Goal: Task Accomplishment & Management: Manage account settings

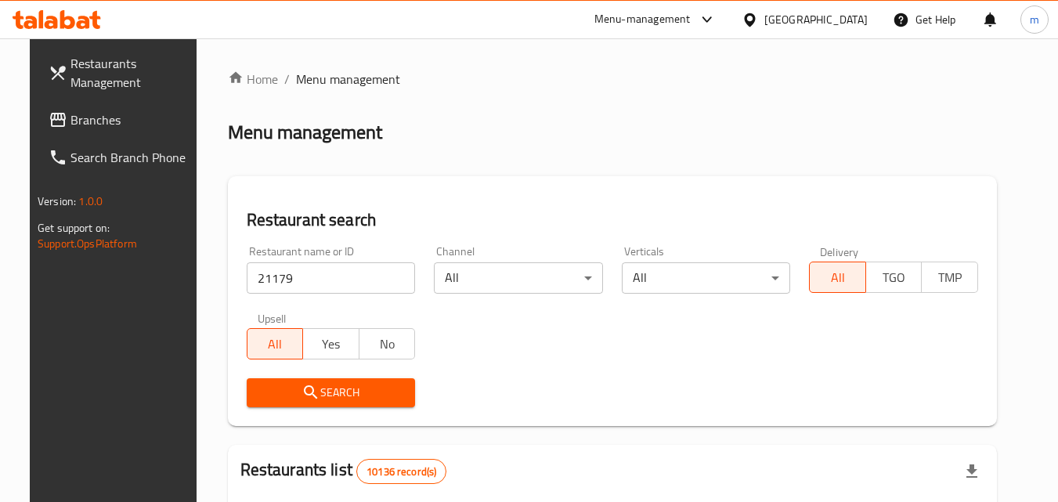
scroll to position [465, 0]
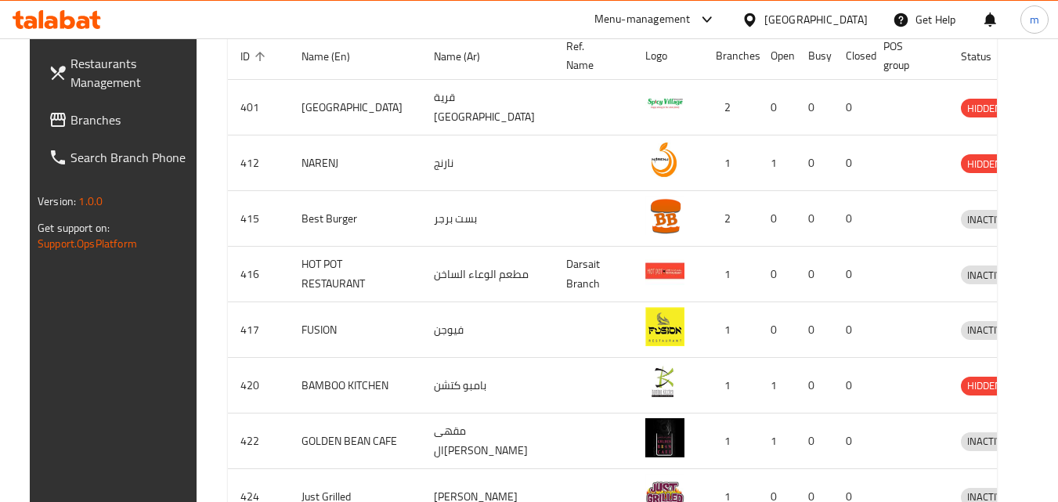
click at [844, 19] on div "[GEOGRAPHIC_DATA]" at bounding box center [815, 19] width 103 height 17
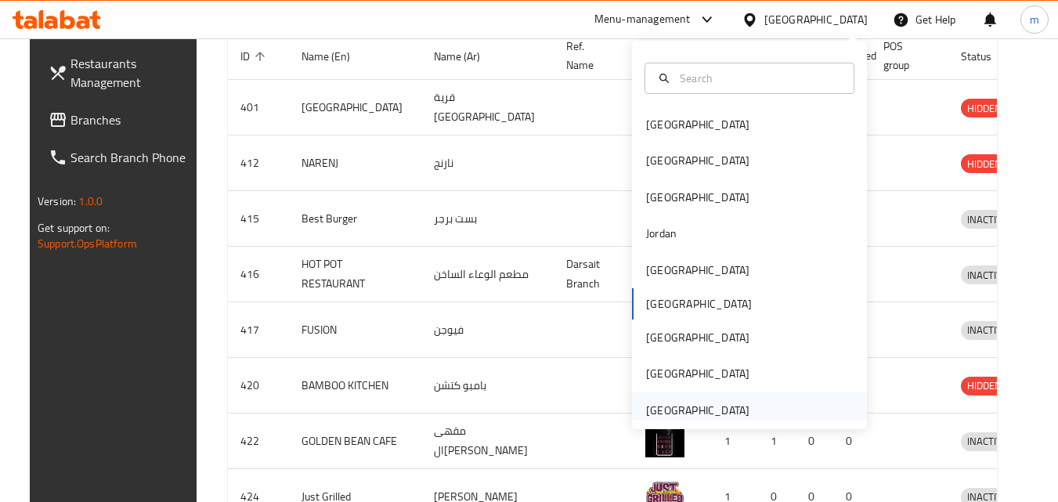
click at [668, 414] on div "[GEOGRAPHIC_DATA]" at bounding box center [697, 410] width 103 height 17
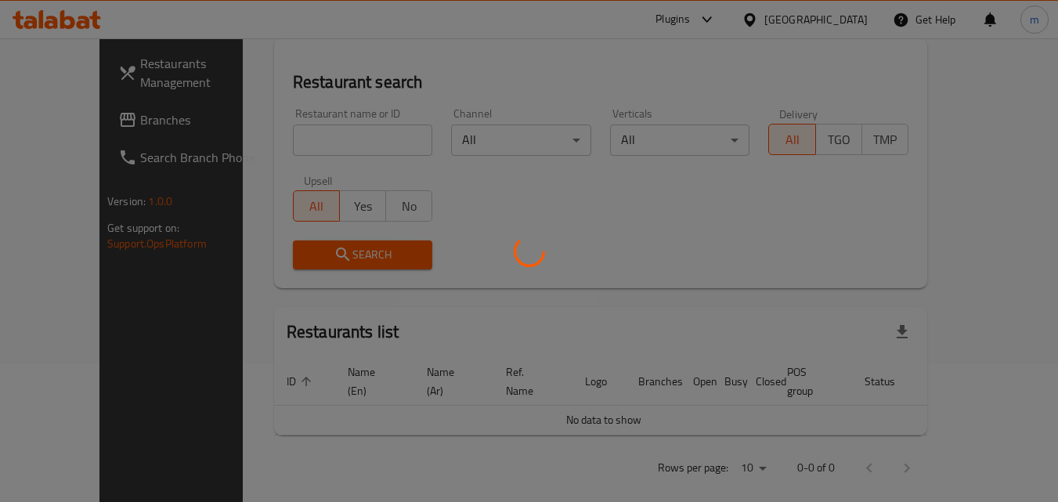
scroll to position [465, 0]
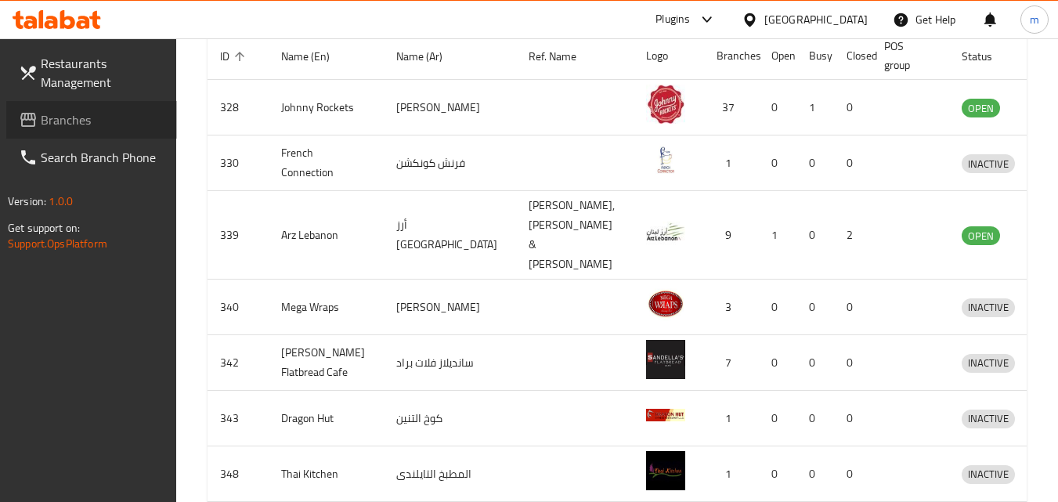
click at [73, 117] on span "Branches" at bounding box center [103, 119] width 124 height 19
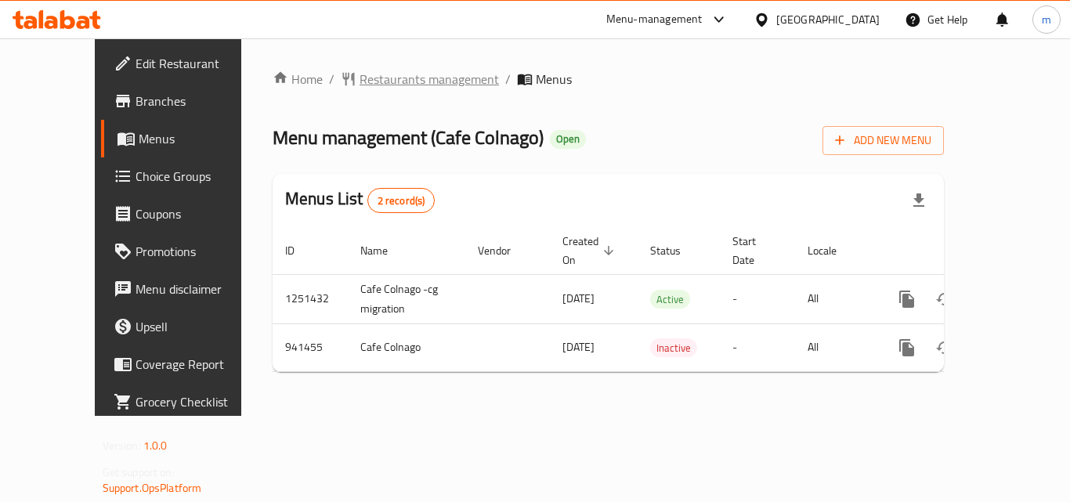
click at [360, 80] on span "Restaurants management" at bounding box center [429, 79] width 139 height 19
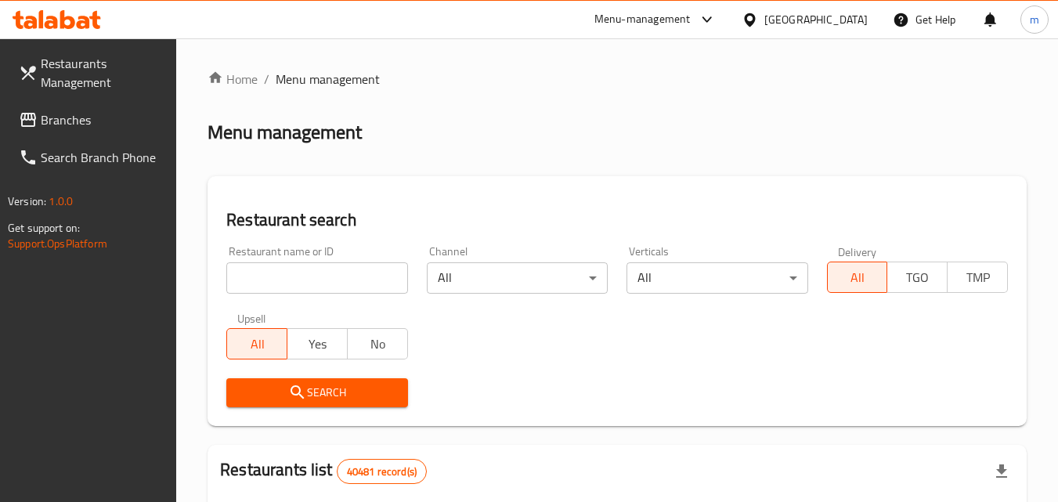
click at [300, 280] on input "search" at bounding box center [316, 277] width 181 height 31
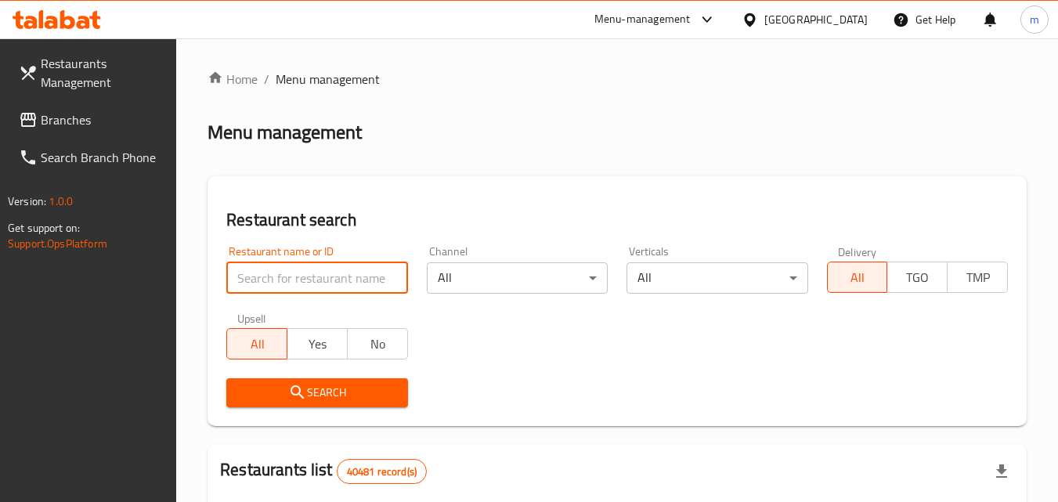
paste input "659130"
type input "659130"
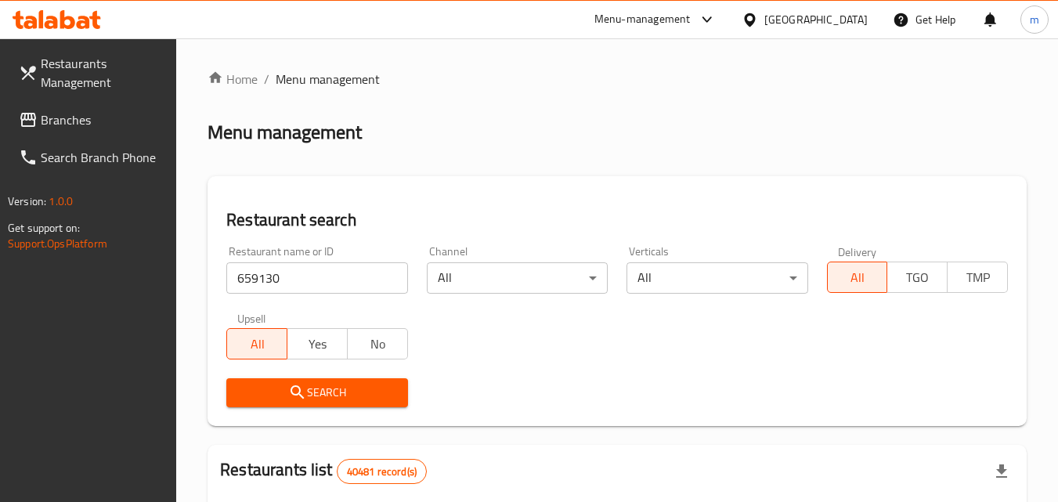
click at [793, 15] on div "[GEOGRAPHIC_DATA]" at bounding box center [815, 19] width 103 height 17
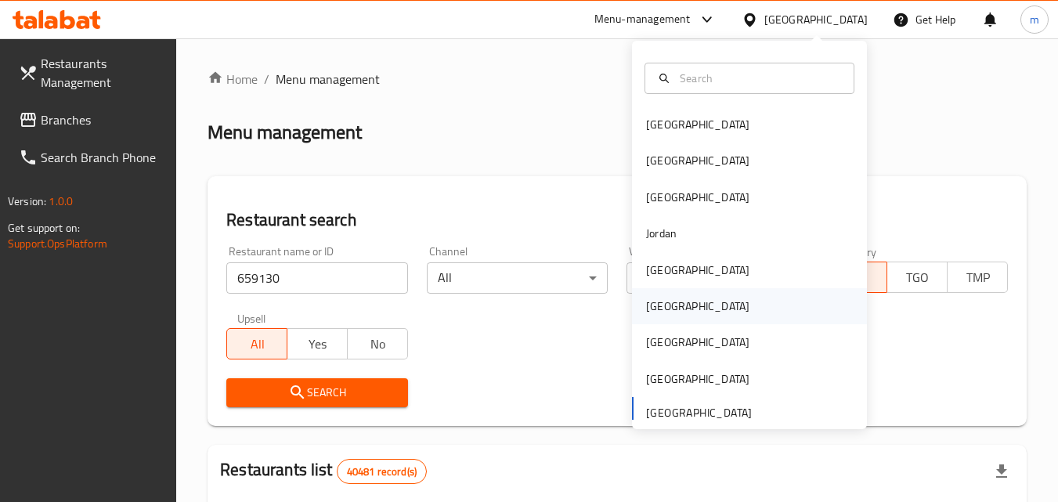
click at [659, 307] on div "[GEOGRAPHIC_DATA]" at bounding box center [697, 306] width 103 height 17
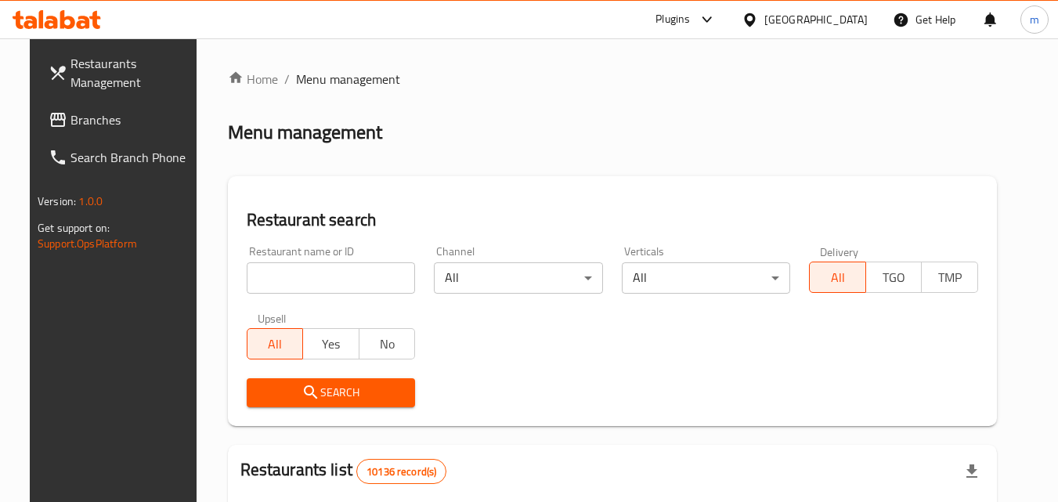
click at [70, 128] on span "Branches" at bounding box center [132, 119] width 124 height 19
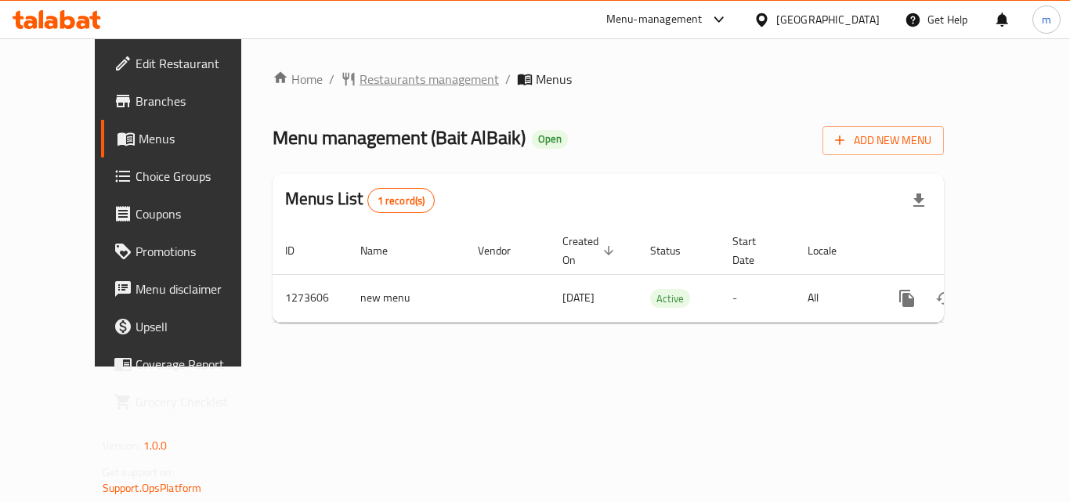
click at [360, 86] on span "Restaurants management" at bounding box center [429, 79] width 139 height 19
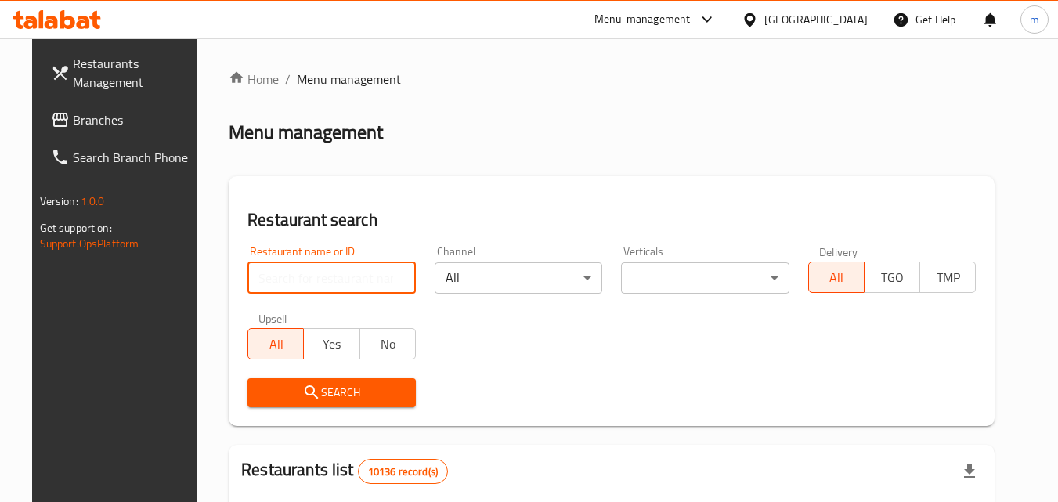
paste input "690874"
type input "690874"
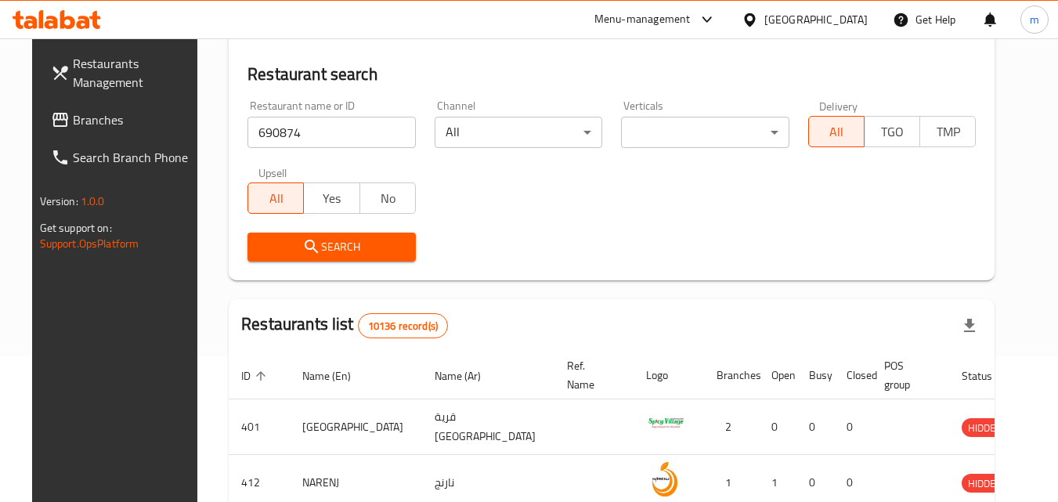
scroll to position [90, 0]
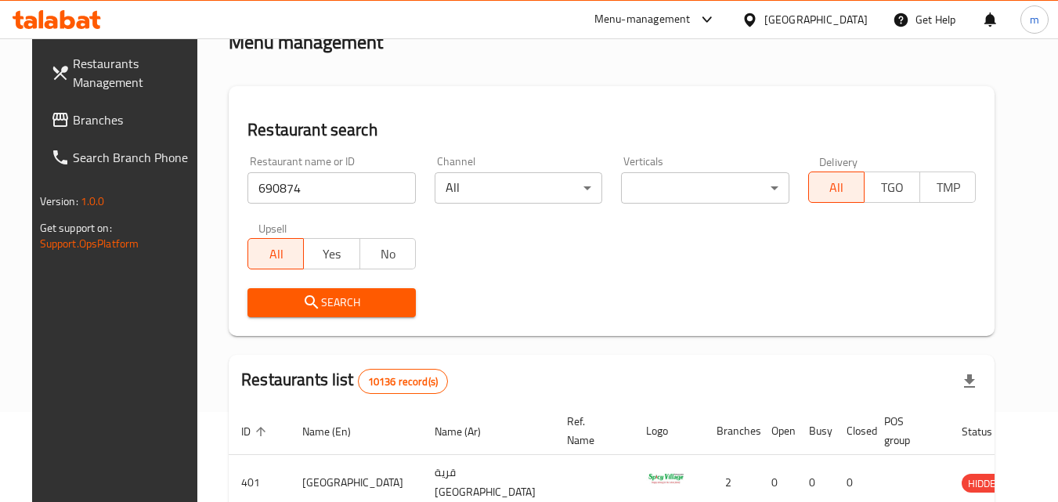
click at [305, 305] on icon "submit" at bounding box center [311, 301] width 13 height 13
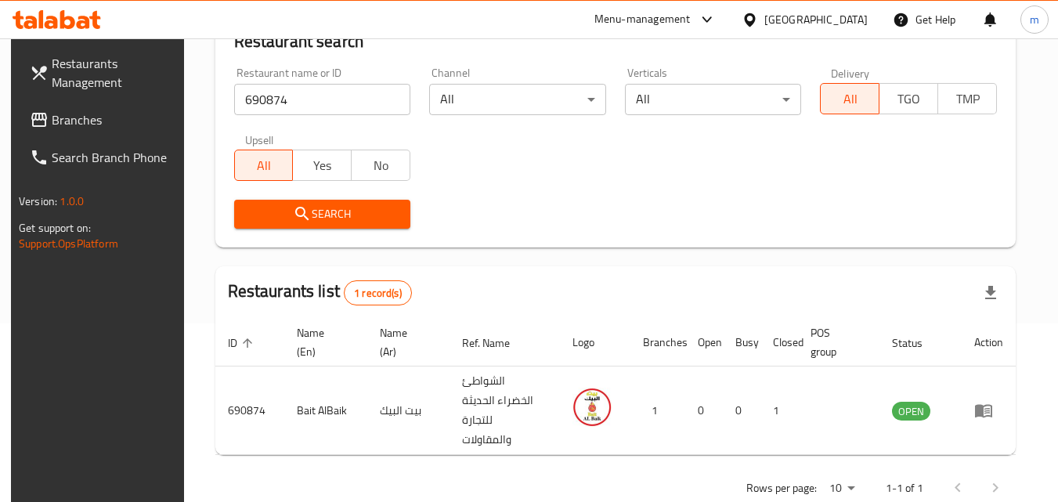
scroll to position [197, 0]
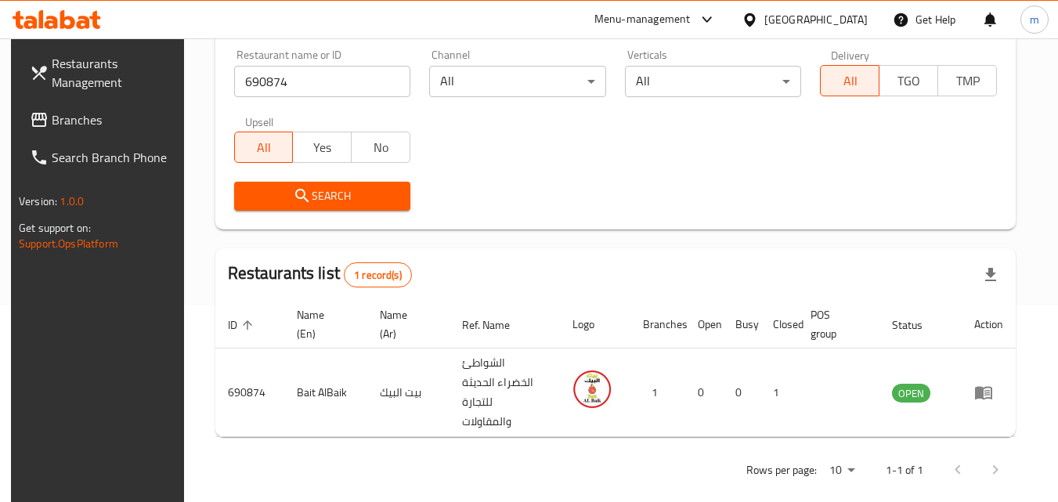
click at [849, 9] on div "[GEOGRAPHIC_DATA]" at bounding box center [804, 20] width 151 height 38
click at [851, 20] on div "[GEOGRAPHIC_DATA]" at bounding box center [815, 19] width 103 height 17
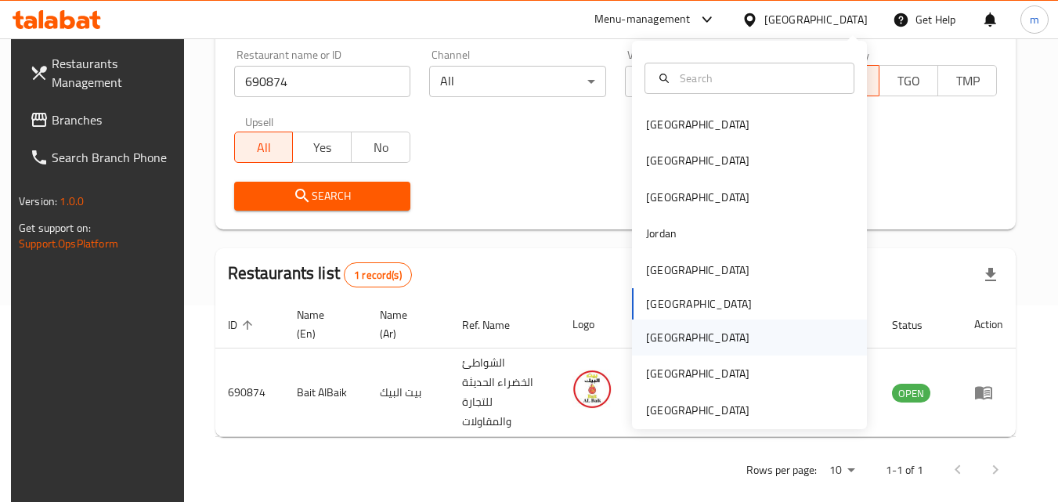
click at [656, 337] on div "[GEOGRAPHIC_DATA]" at bounding box center [697, 337] width 103 height 17
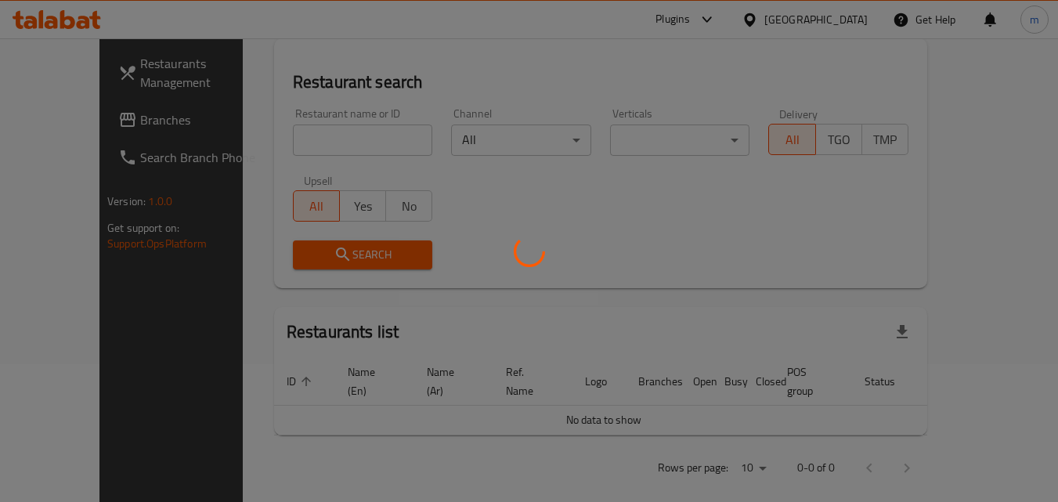
scroll to position [197, 0]
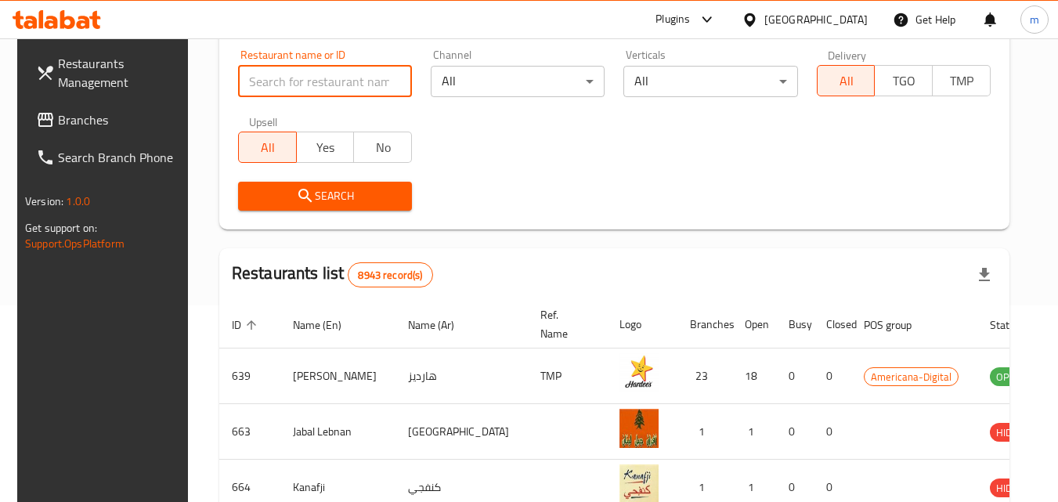
click at [251, 85] on input "search" at bounding box center [325, 81] width 174 height 31
paste input "39425"
type input "39425"
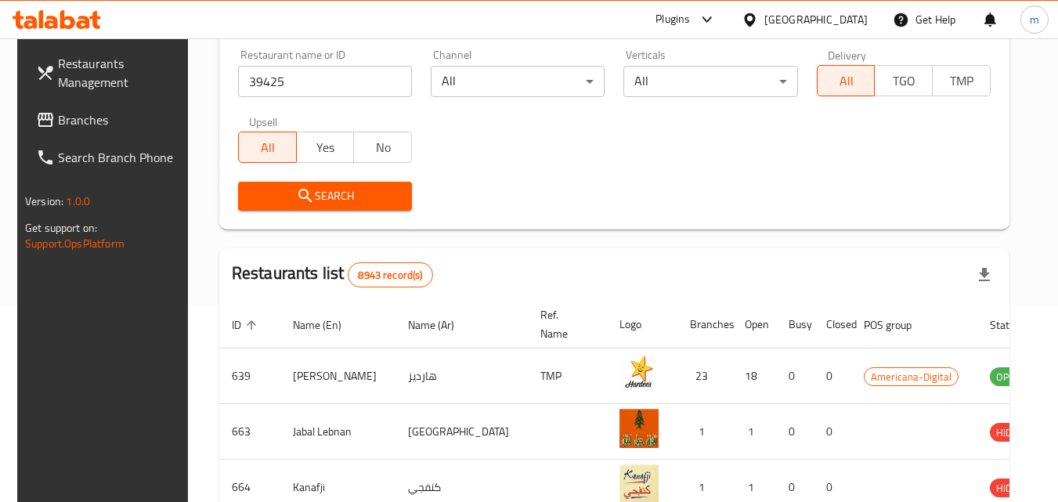
click at [307, 203] on span "Search" at bounding box center [325, 196] width 149 height 20
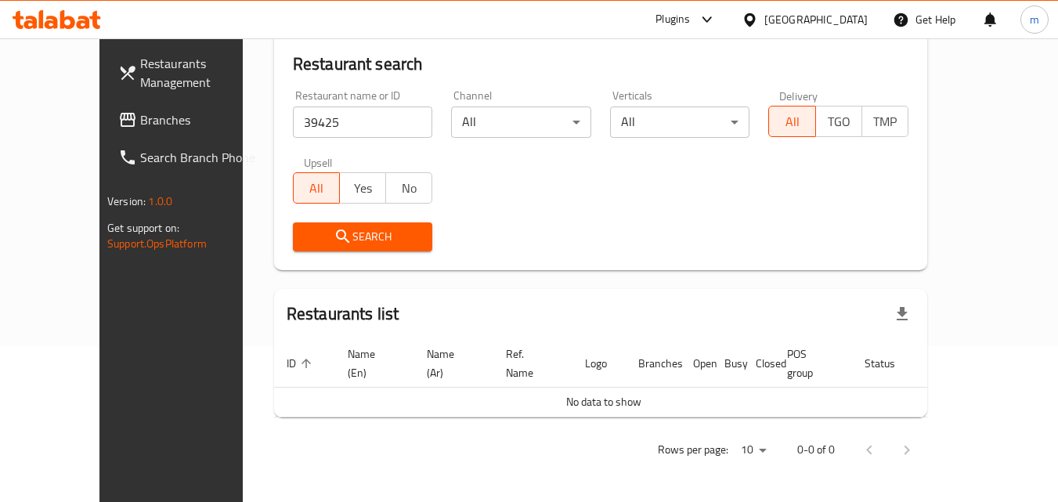
scroll to position [138, 0]
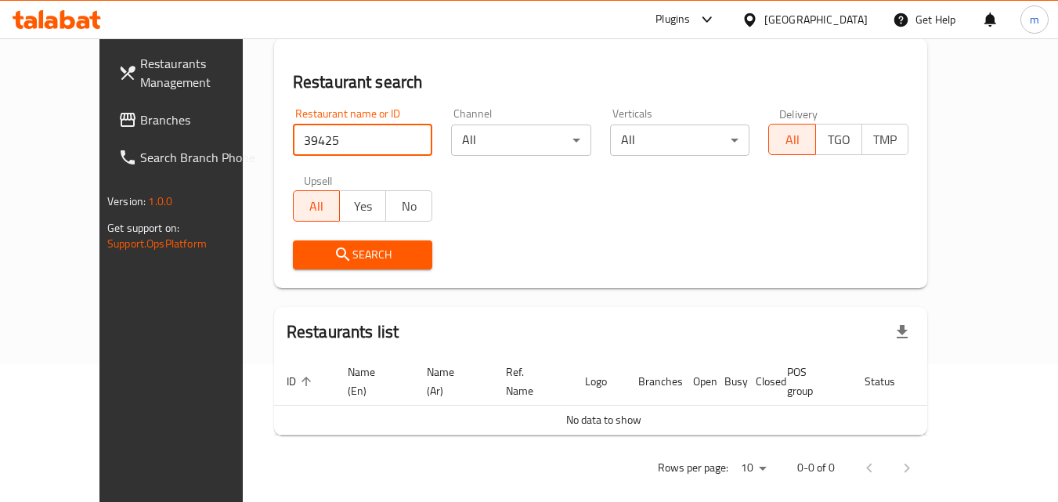
drag, startPoint x: 316, startPoint y: 137, endPoint x: 224, endPoint y: 132, distance: 91.8
click at [284, 132] on div "Restaurant name or ID 39425 Restaurant name or ID" at bounding box center [363, 132] width 159 height 67
click at [394, 143] on input "39425" at bounding box center [363, 140] width 140 height 31
click at [758, 20] on icon at bounding box center [750, 20] width 16 height 16
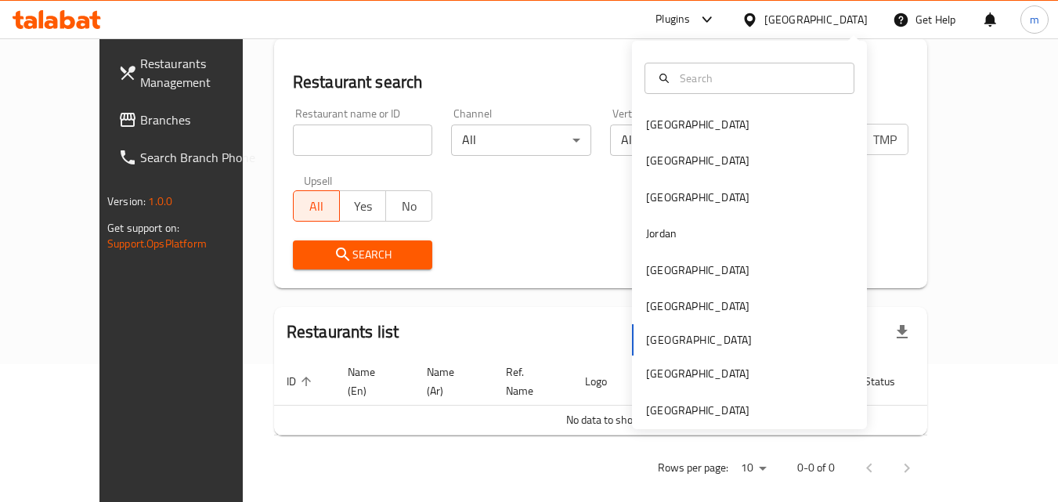
click at [679, 345] on div "Bahrain Egypt Iraq Jordan Kuwait Oman Qatar Saudi Arabia United Arab Emirates" at bounding box center [749, 268] width 235 height 322
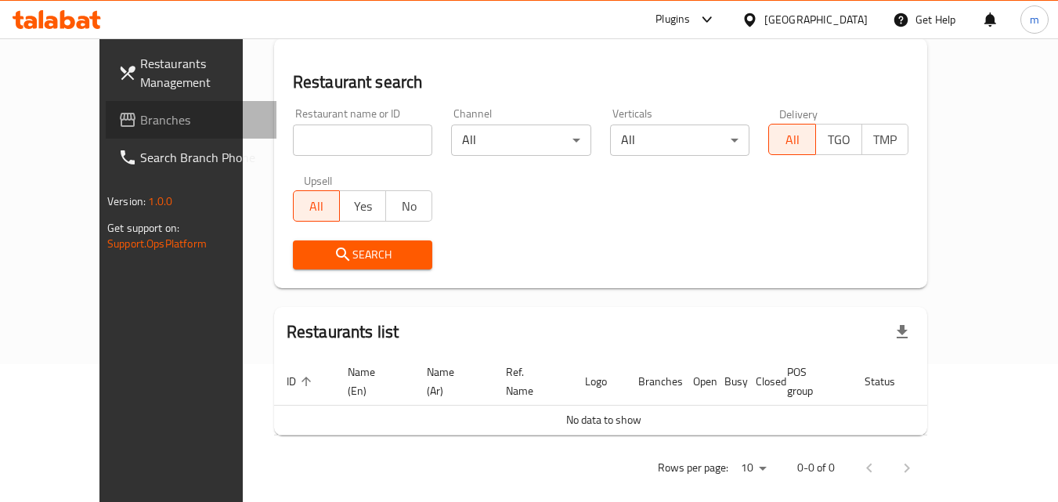
click at [140, 118] on span "Branches" at bounding box center [202, 119] width 124 height 19
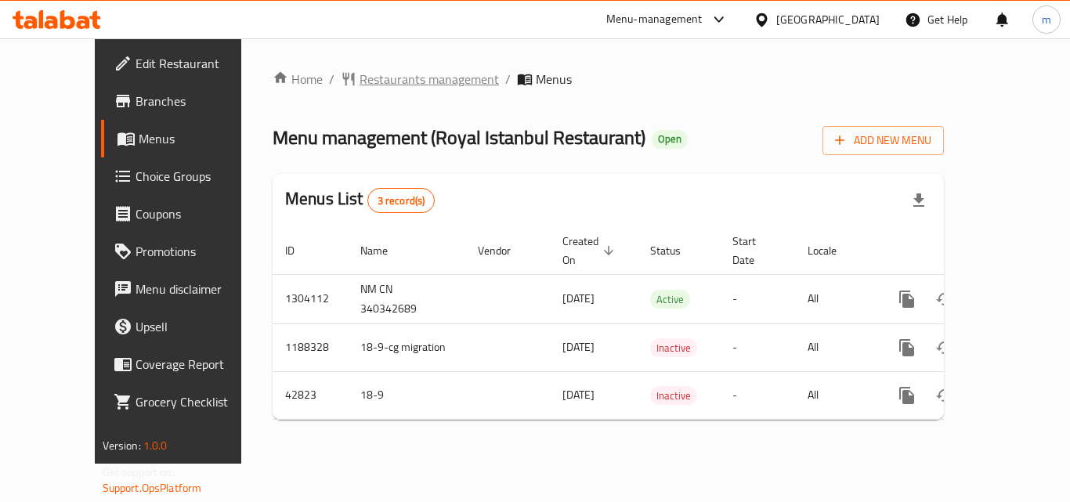
click at [360, 73] on span "Restaurants management" at bounding box center [429, 79] width 139 height 19
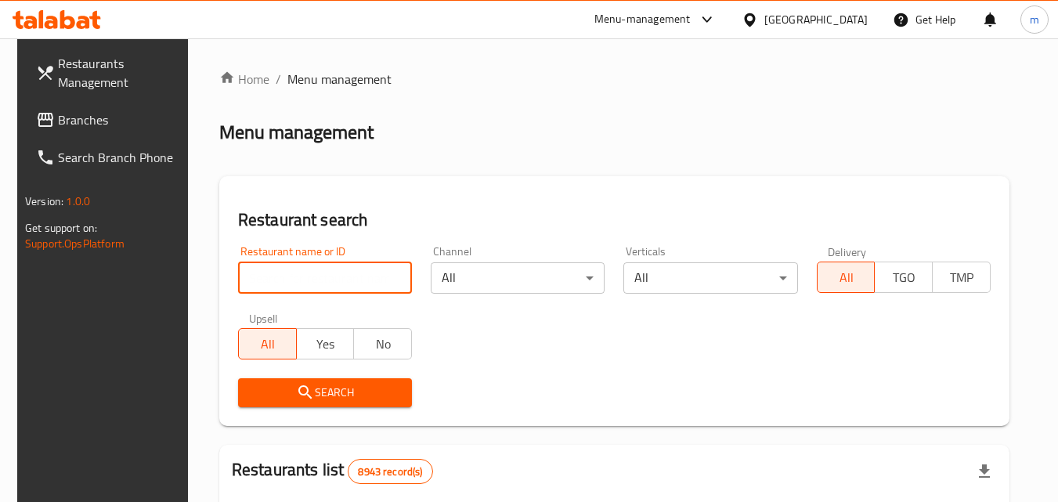
paste input "18062"
type input "18062"
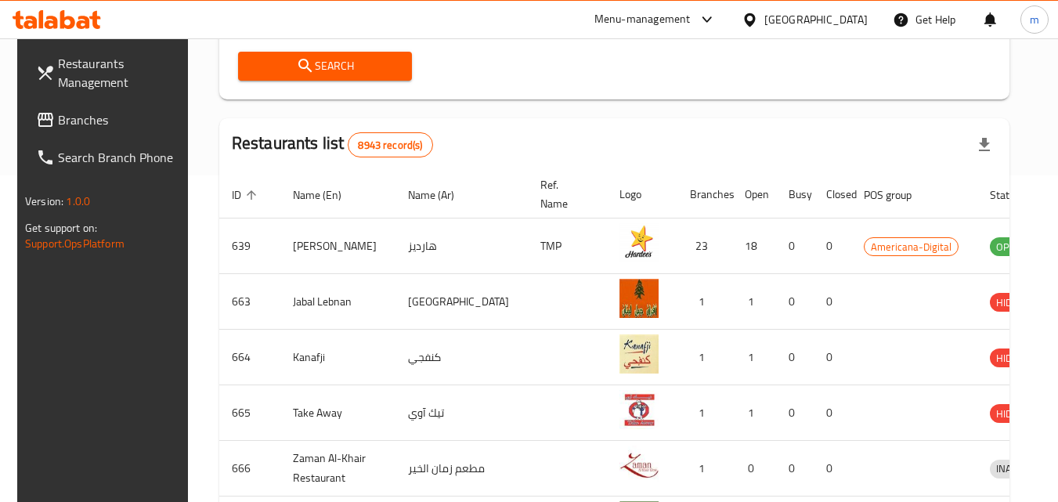
scroll to position [331, 0]
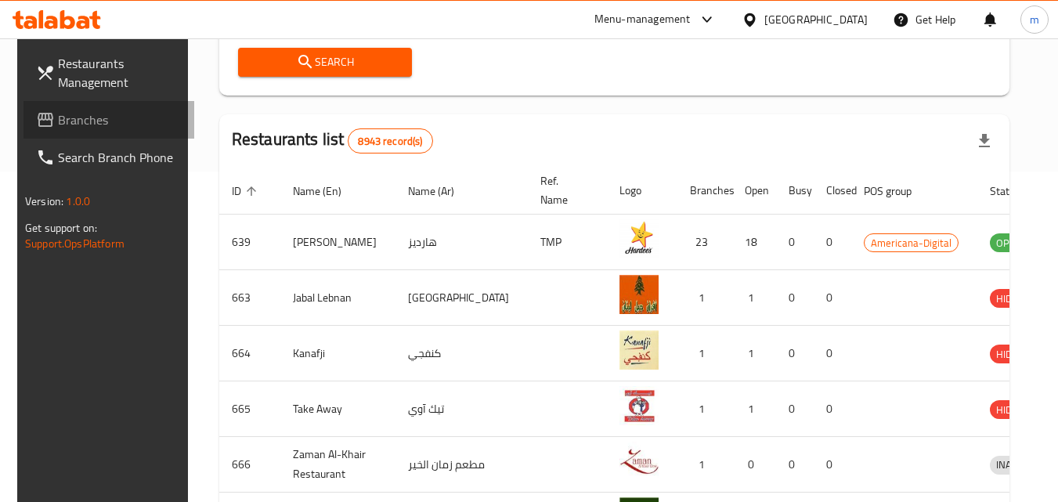
click at [67, 125] on span "Branches" at bounding box center [120, 119] width 124 height 19
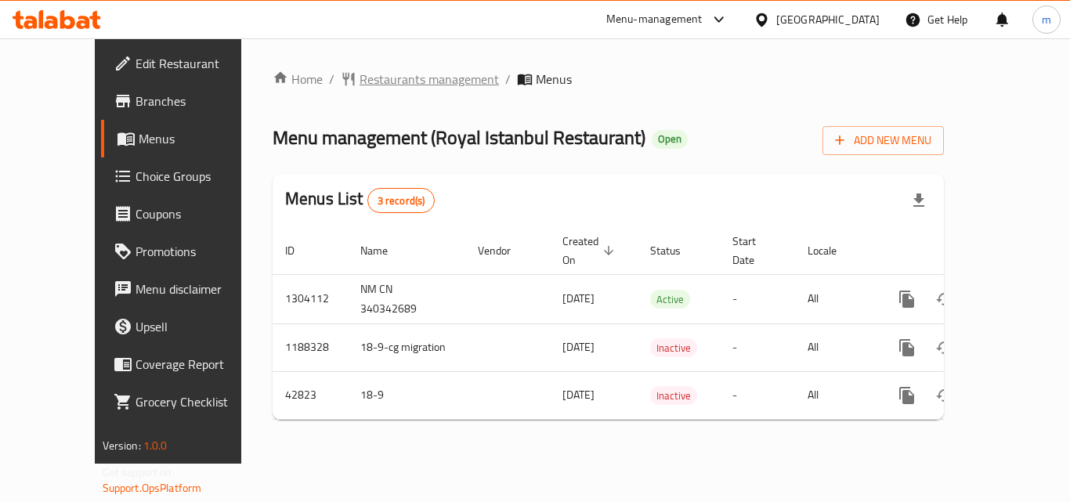
click at [360, 76] on span "Restaurants management" at bounding box center [429, 79] width 139 height 19
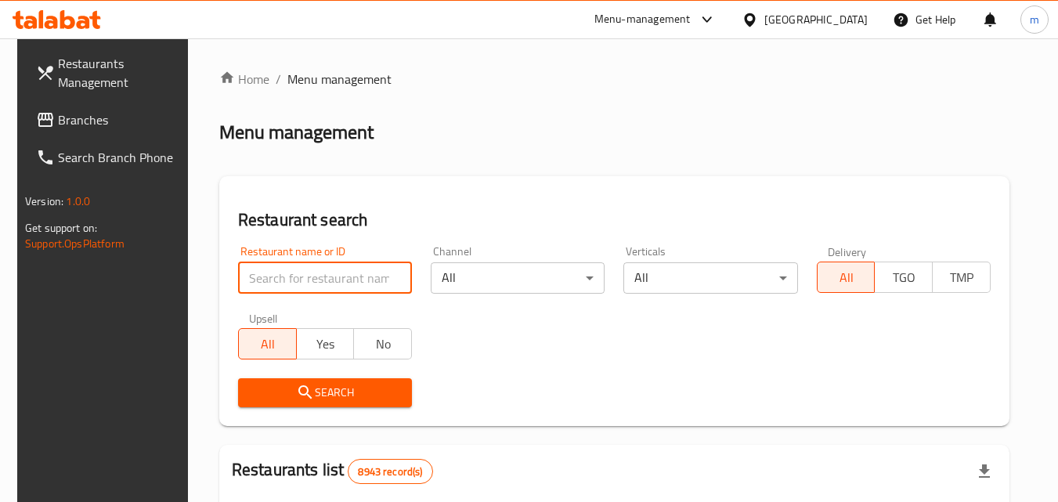
paste input "18062"
type input "18062"
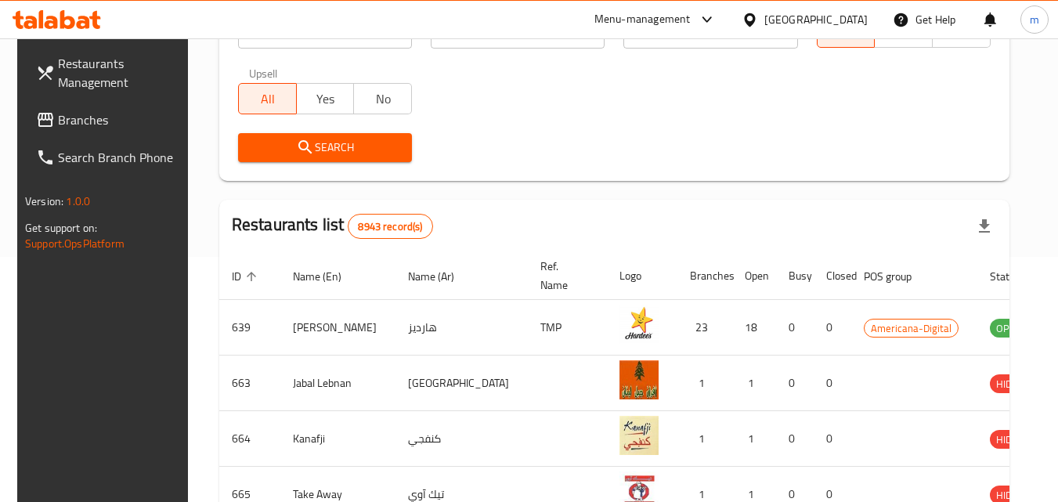
scroll to position [251, 0]
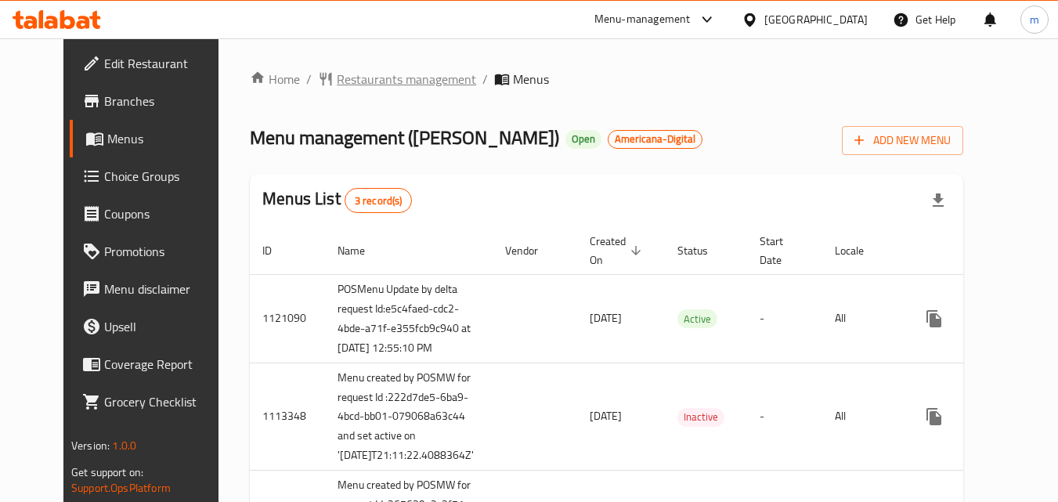
click at [337, 80] on span "Restaurants management" at bounding box center [406, 79] width 139 height 19
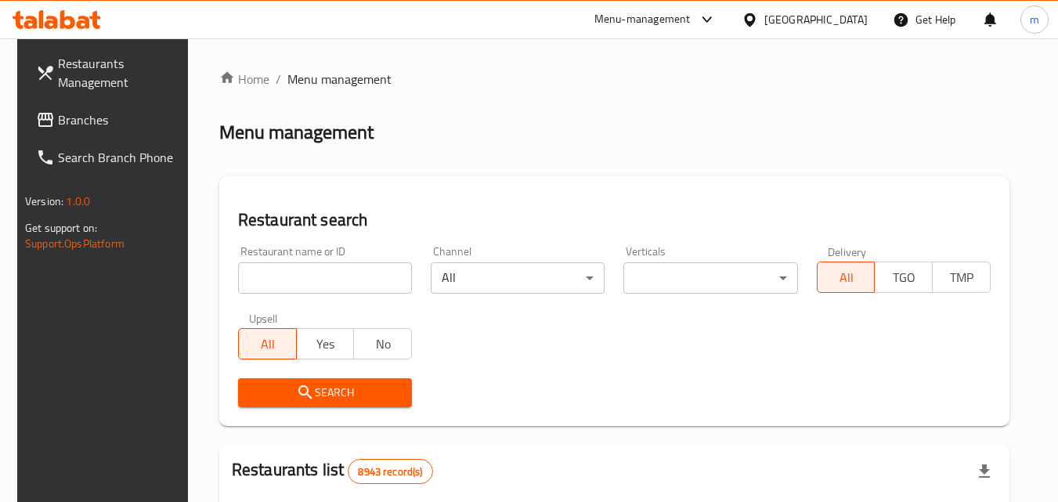
click at [320, 272] on input "search" at bounding box center [325, 277] width 174 height 31
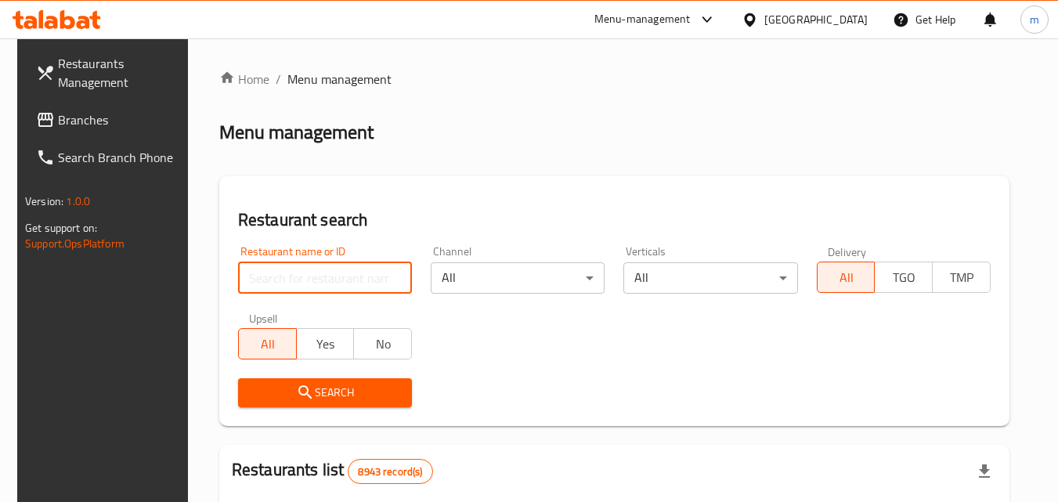
paste input "639"
type input "639"
click button "Search" at bounding box center [325, 392] width 174 height 29
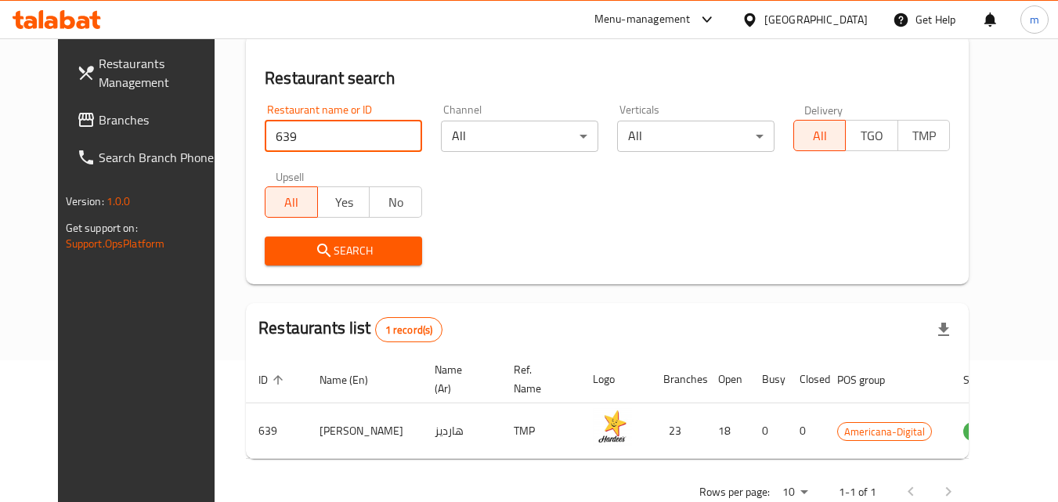
scroll to position [183, 0]
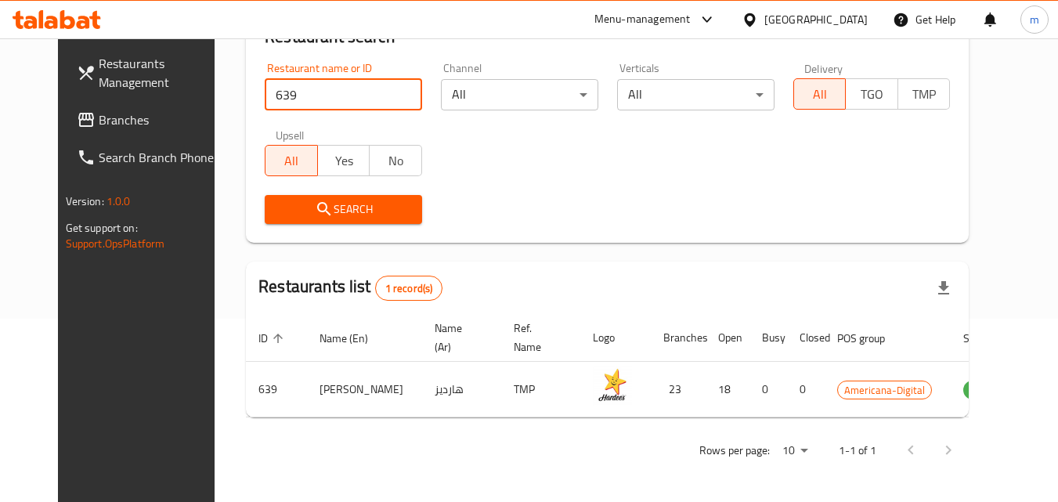
click at [760, 256] on div "Home / Menu management Menu management Restaurant search Restaurant name or ID …" at bounding box center [607, 178] width 723 height 584
click at [869, 20] on div "[GEOGRAPHIC_DATA]" at bounding box center [804, 20] width 151 height 38
click at [853, 20] on div "[GEOGRAPHIC_DATA]" at bounding box center [815, 19] width 103 height 17
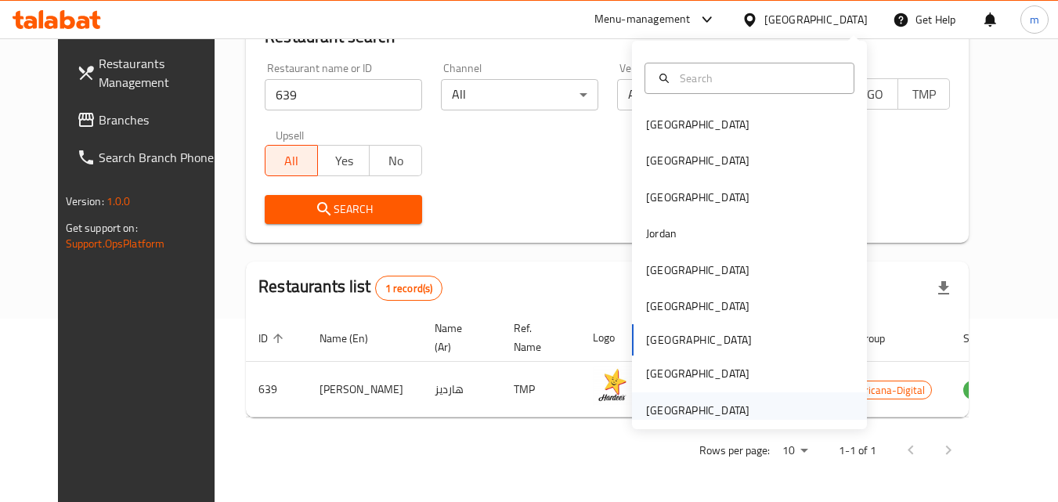
click at [676, 413] on div "[GEOGRAPHIC_DATA]" at bounding box center [697, 410] width 103 height 17
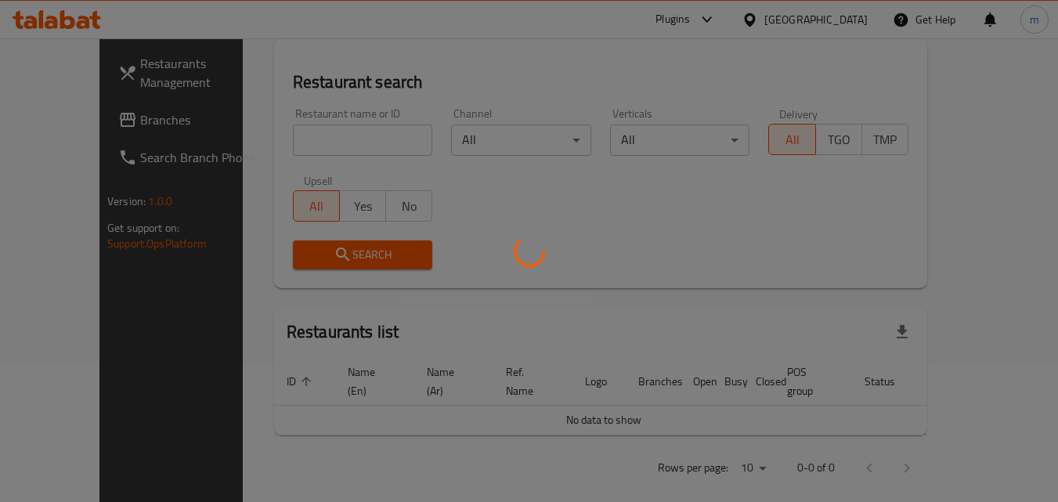
scroll to position [183, 0]
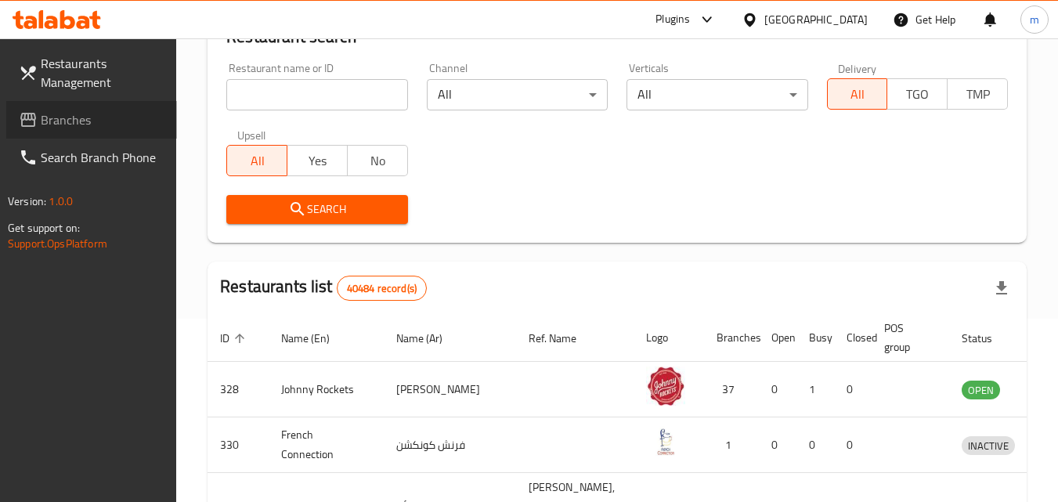
click at [70, 121] on span "Branches" at bounding box center [103, 119] width 124 height 19
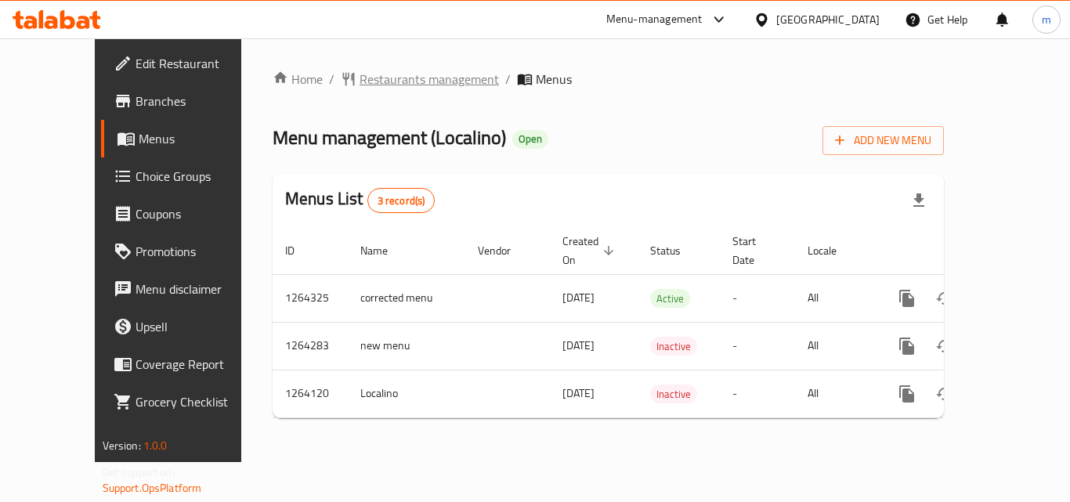
click at [360, 75] on span "Restaurants management" at bounding box center [429, 79] width 139 height 19
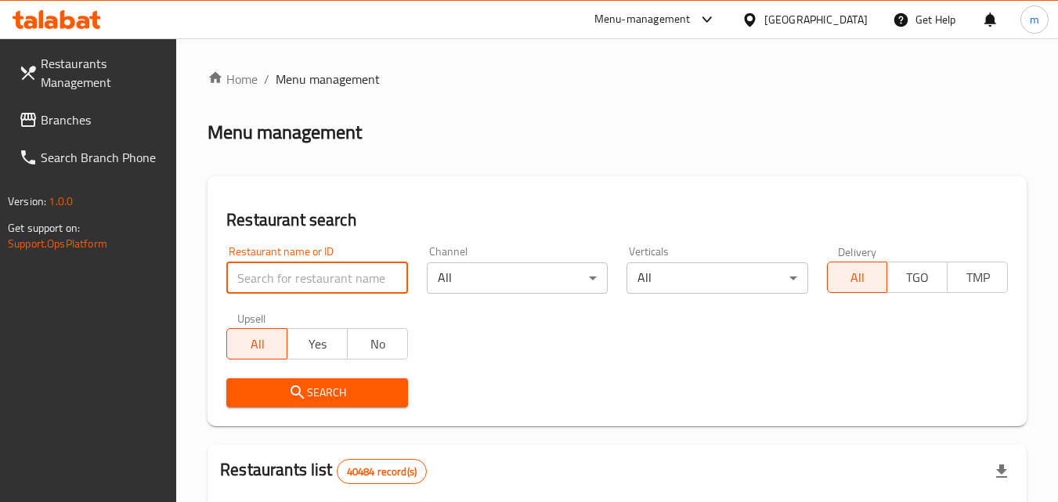
paste input "686212"
type input "686212"
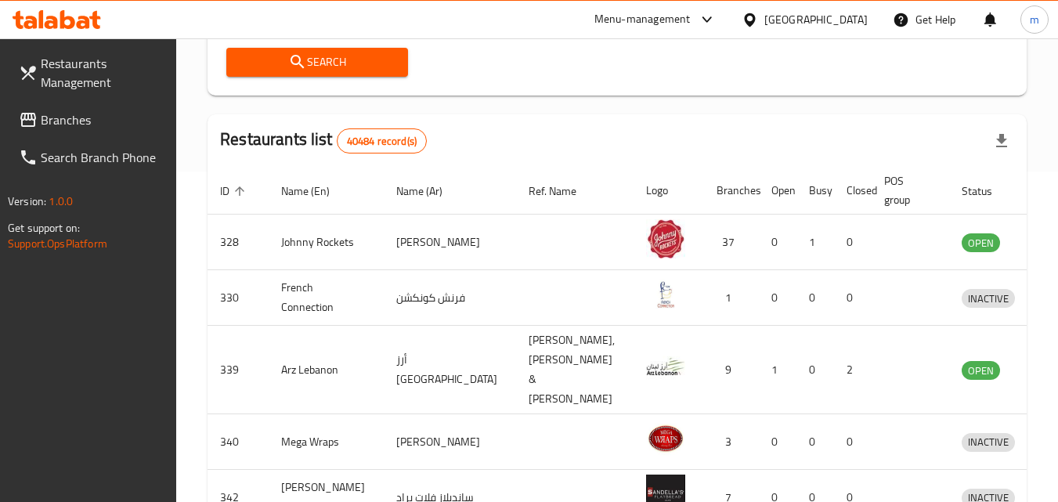
scroll to position [375, 0]
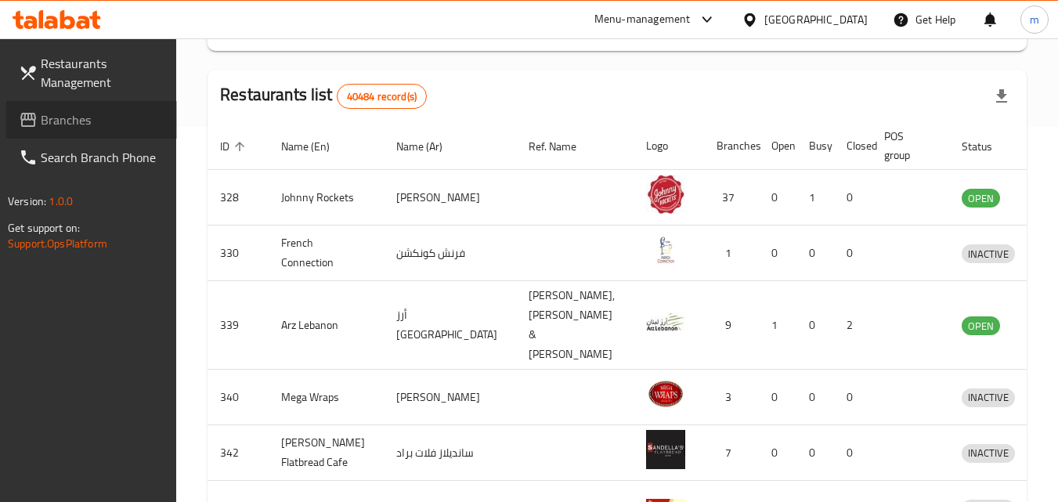
click at [57, 110] on span "Branches" at bounding box center [103, 119] width 124 height 19
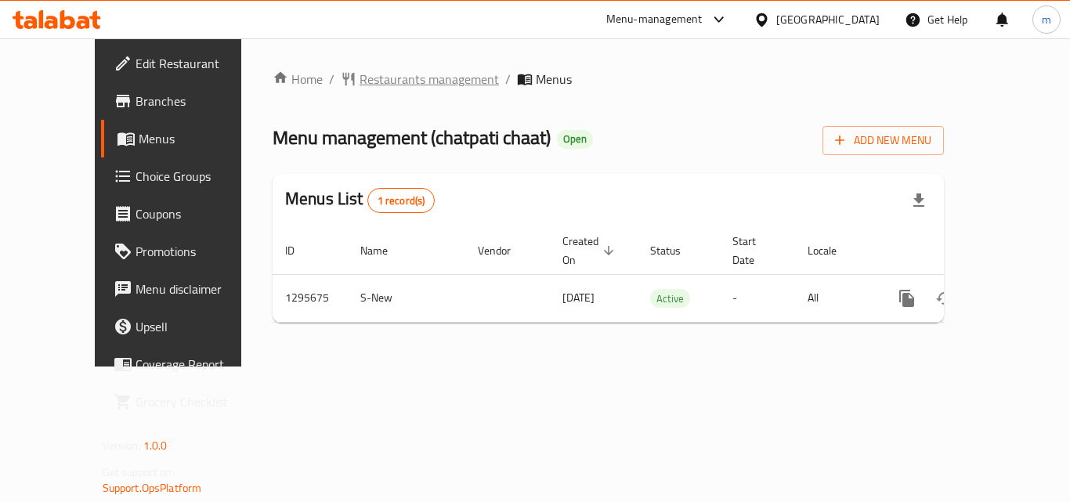
click at [360, 81] on span "Restaurants management" at bounding box center [429, 79] width 139 height 19
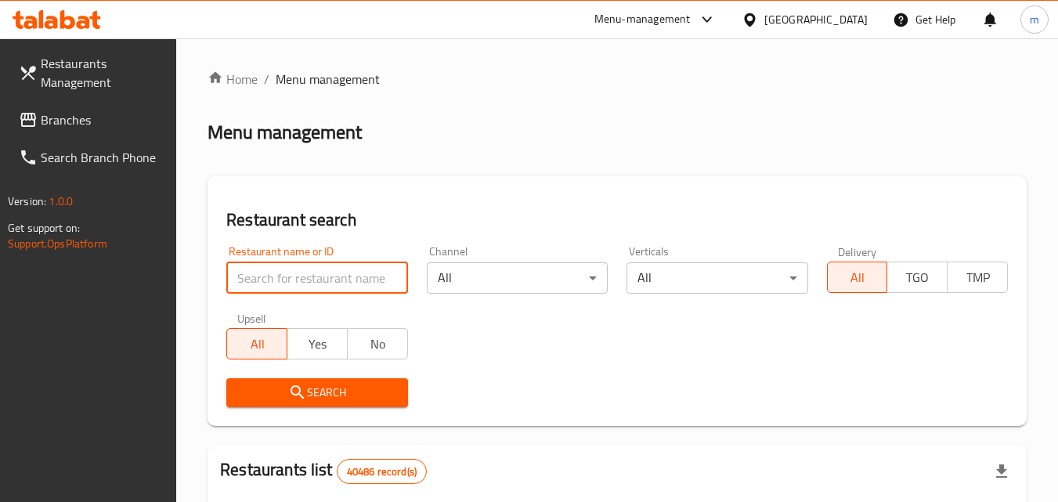
paste input "699865"
type input "699865"
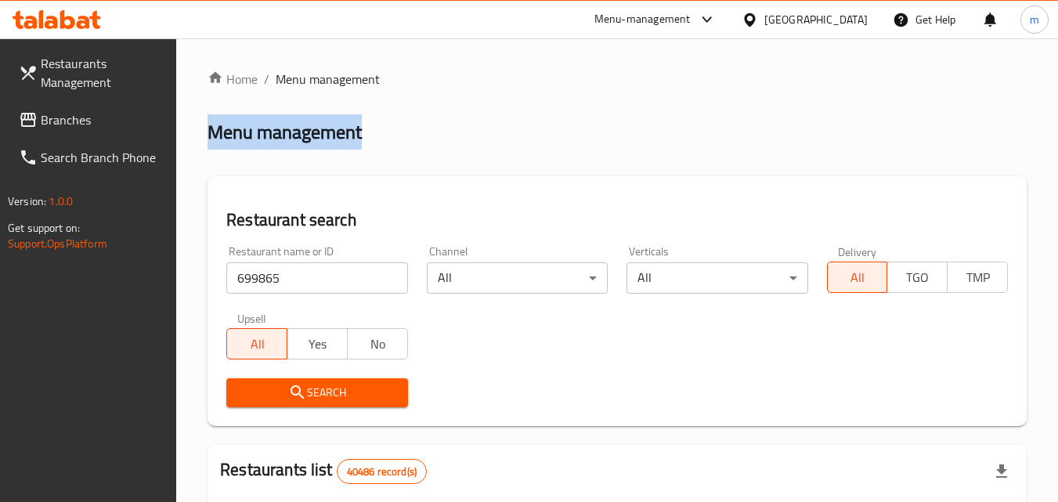
drag, startPoint x: 1057, startPoint y: 70, endPoint x: 1067, endPoint y: 125, distance: 55.6
click at [1058, 125] on html "​ Menu-management [GEOGRAPHIC_DATA] Get Help m Restaurants Management Branches …" at bounding box center [529, 251] width 1058 height 502
click at [837, 144] on div "Menu management" at bounding box center [617, 132] width 819 height 25
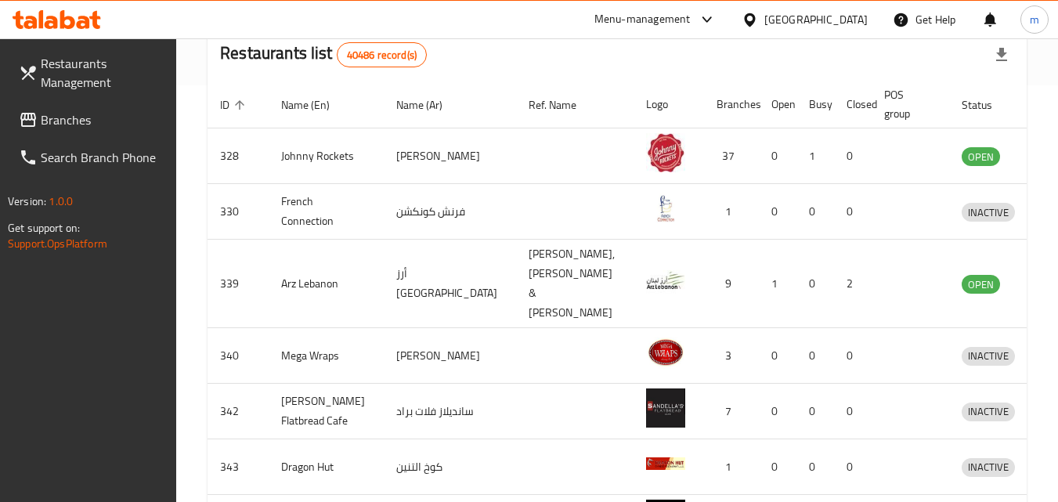
scroll to position [425, 0]
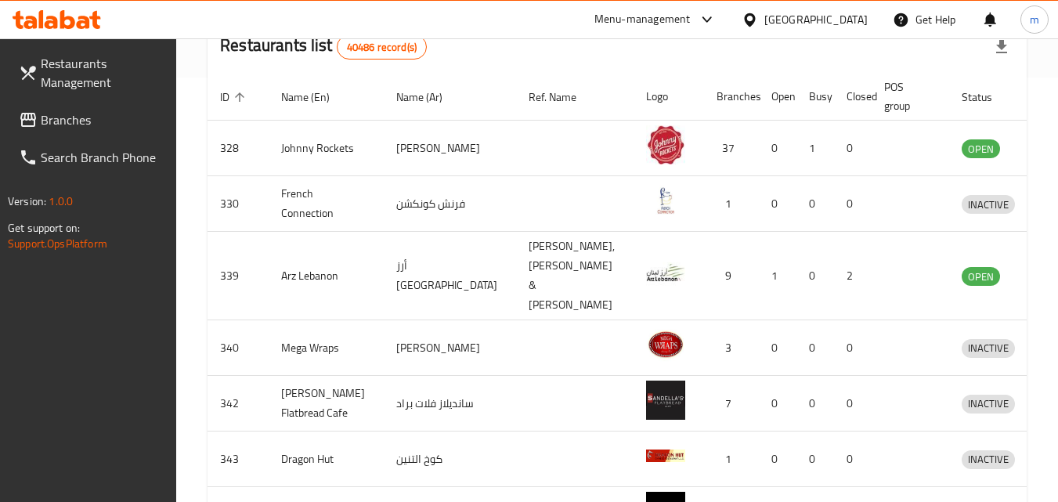
click at [57, 14] on icon at bounding box center [57, 19] width 89 height 19
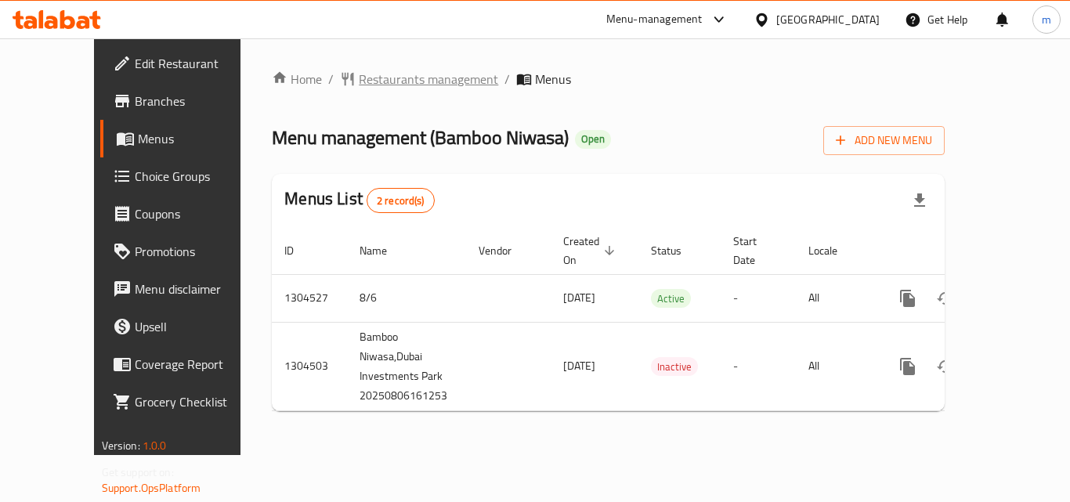
click at [359, 72] on span "Restaurants management" at bounding box center [428, 79] width 139 height 19
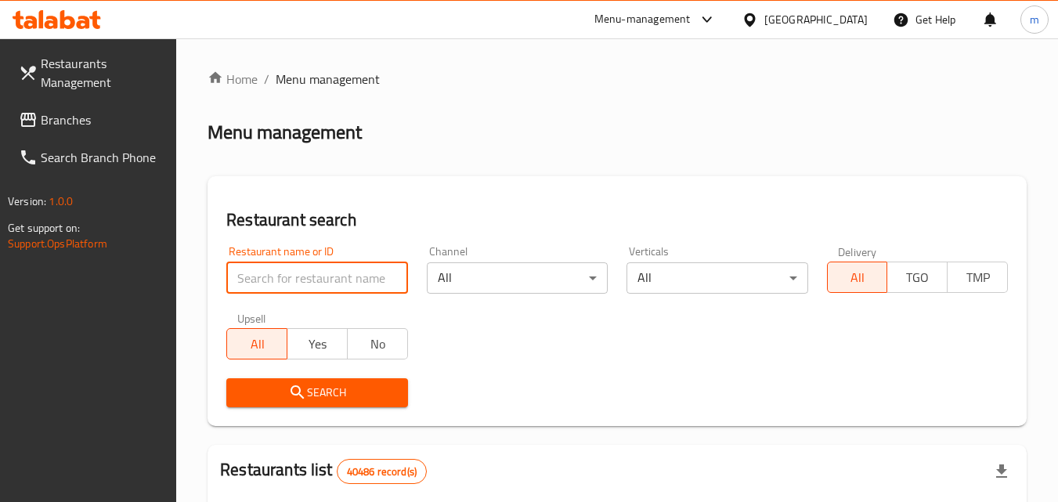
paste input "703282"
type input "703282"
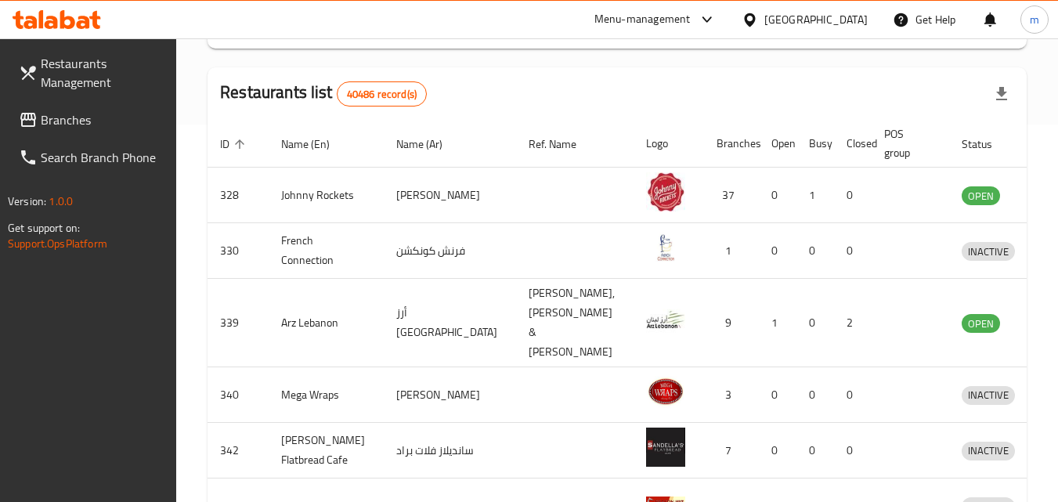
scroll to position [370, 0]
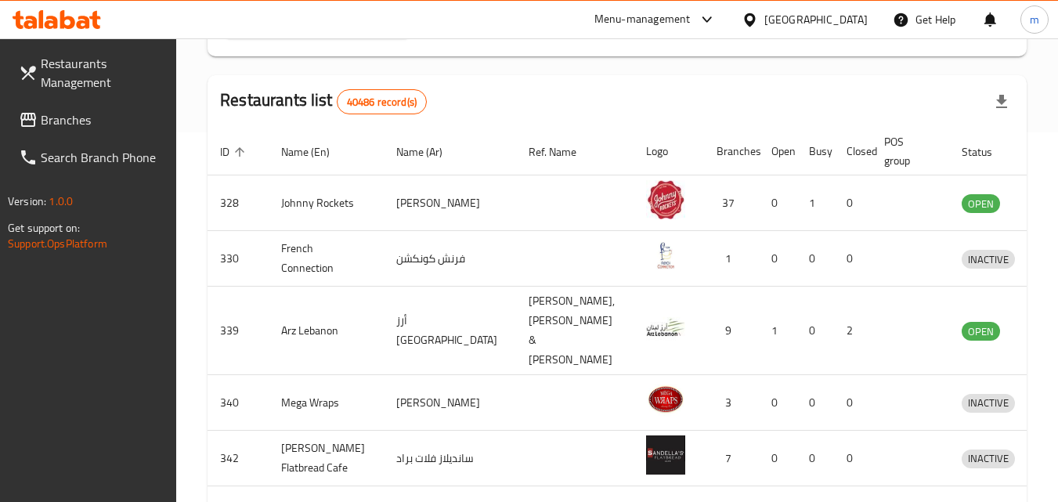
click at [793, 20] on div "[GEOGRAPHIC_DATA]" at bounding box center [815, 19] width 103 height 17
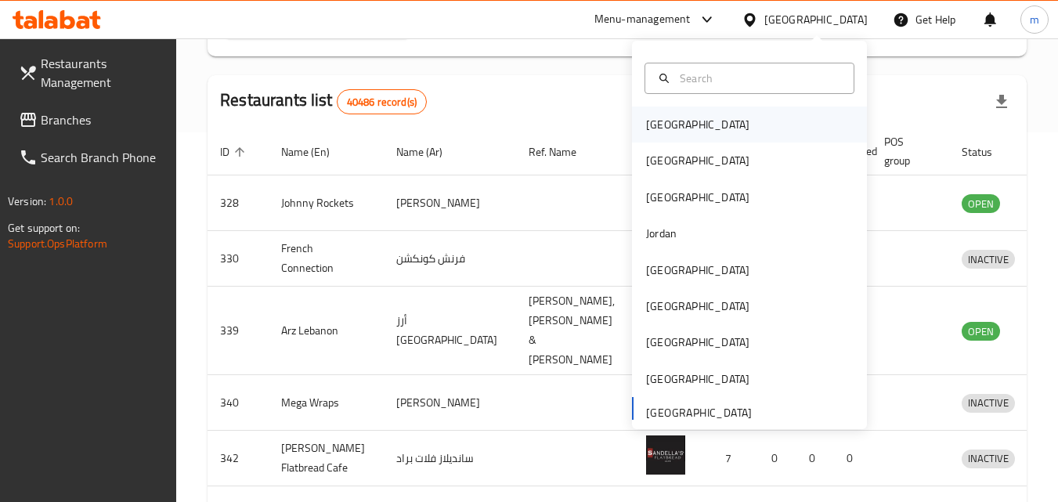
click at [649, 129] on div "Bahrain" at bounding box center [697, 124] width 103 height 17
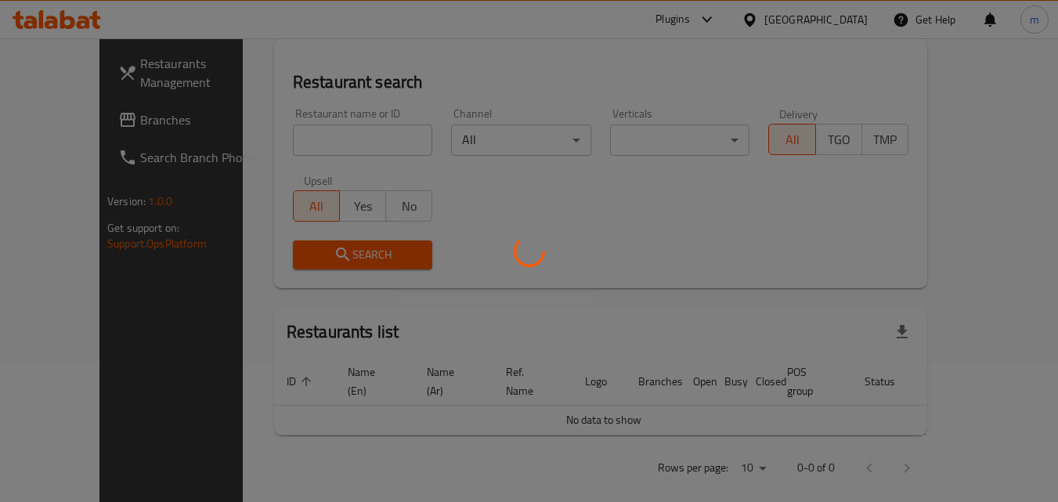
scroll to position [370, 0]
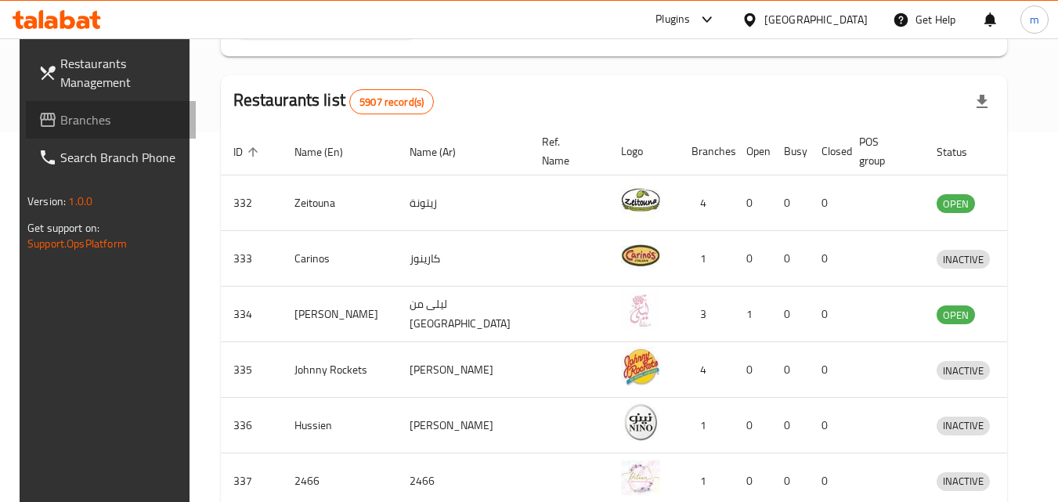
click at [61, 123] on span "Branches" at bounding box center [122, 119] width 124 height 19
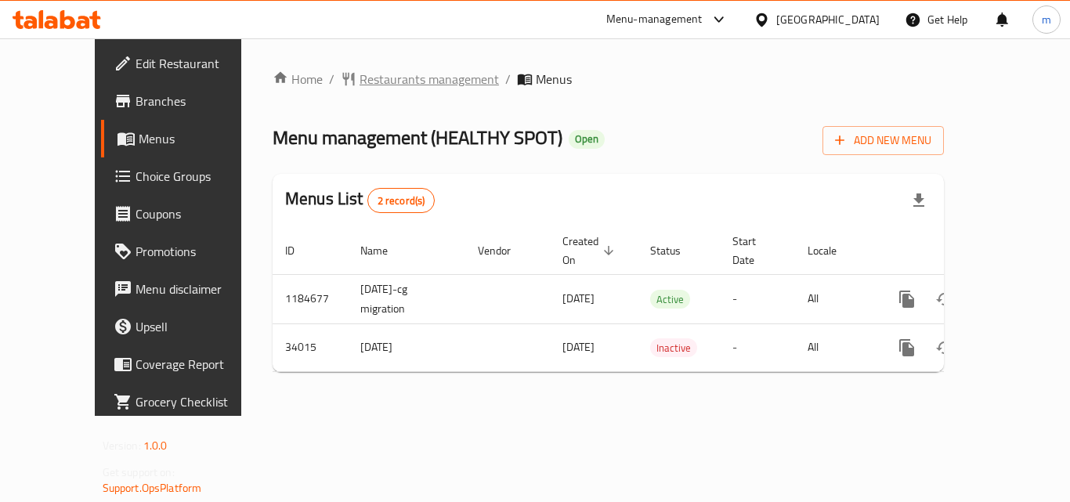
click at [360, 73] on span "Restaurants management" at bounding box center [429, 79] width 139 height 19
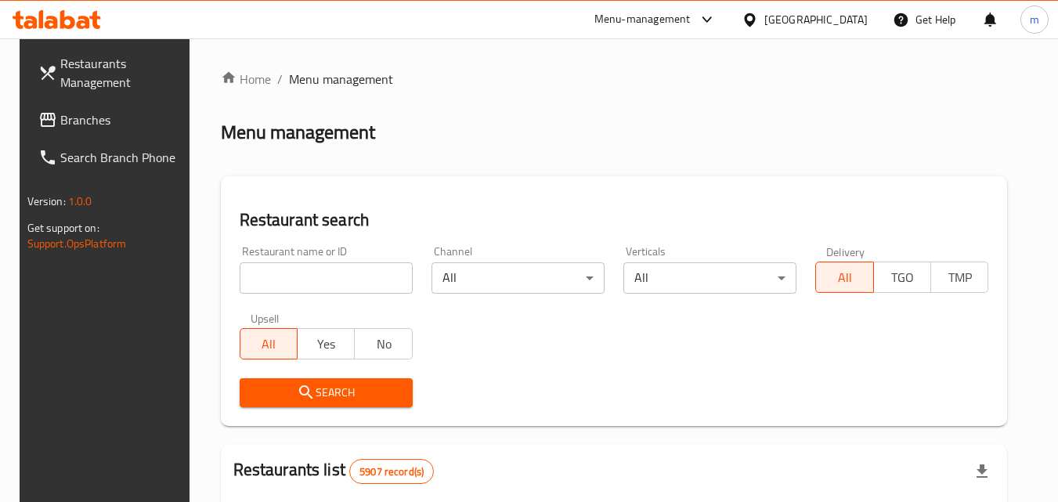
click at [343, 294] on div "Restaurant name or ID Restaurant name or ID" at bounding box center [326, 270] width 192 height 67
click at [343, 281] on input "search" at bounding box center [326, 277] width 173 height 31
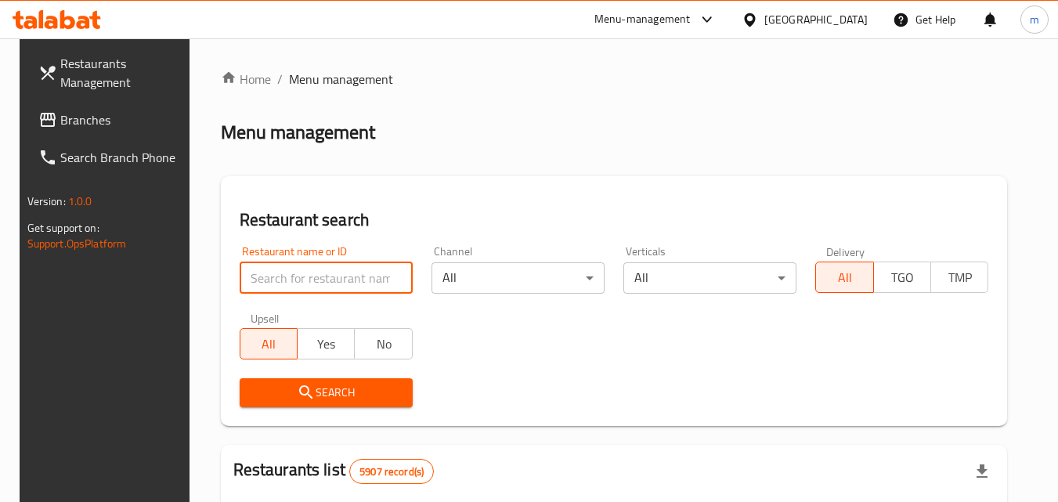
paste input "17492"
type input "17492"
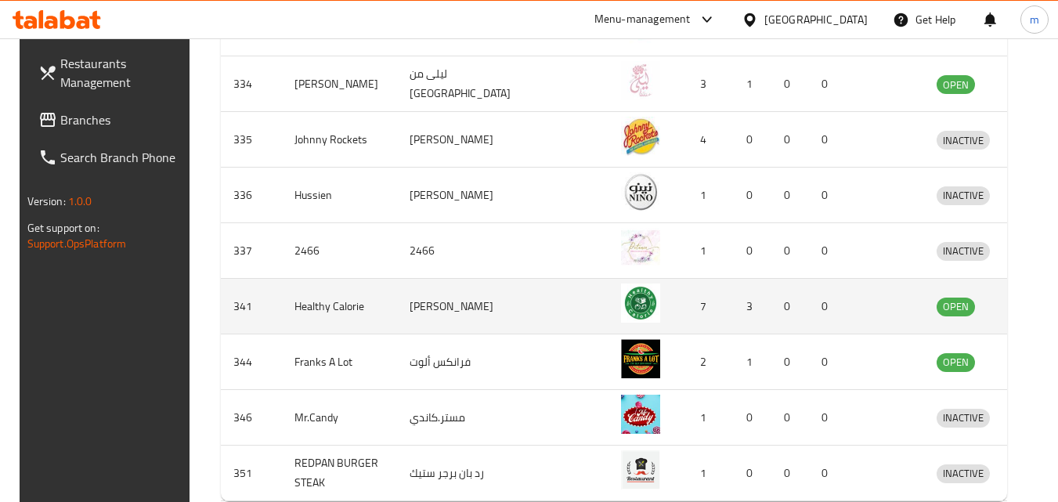
scroll to position [559, 0]
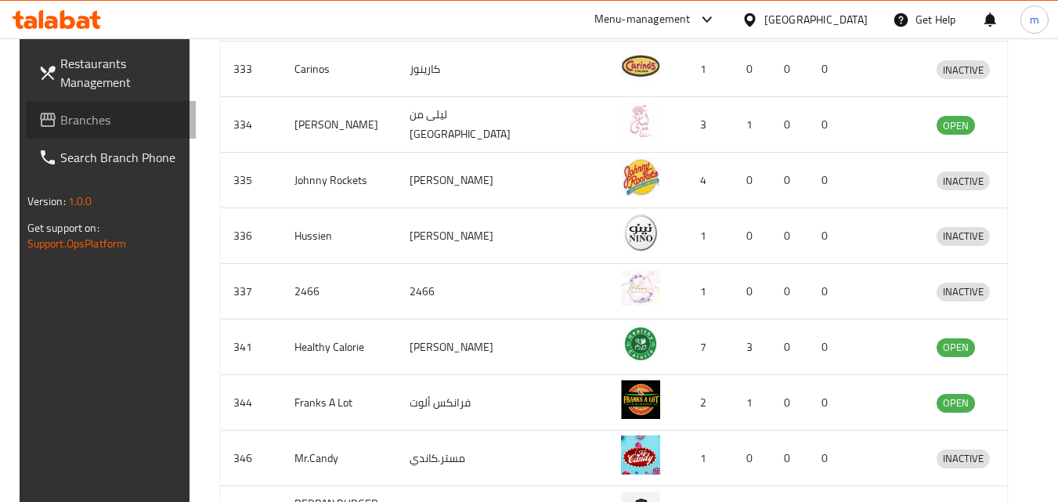
click at [60, 121] on span "Branches" at bounding box center [122, 119] width 124 height 19
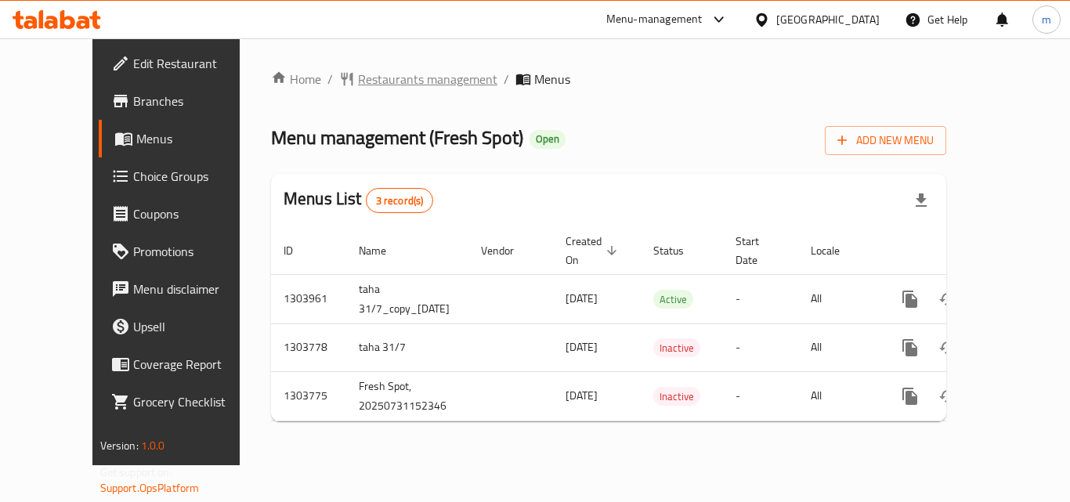
click at [382, 78] on span "Restaurants management" at bounding box center [427, 79] width 139 height 19
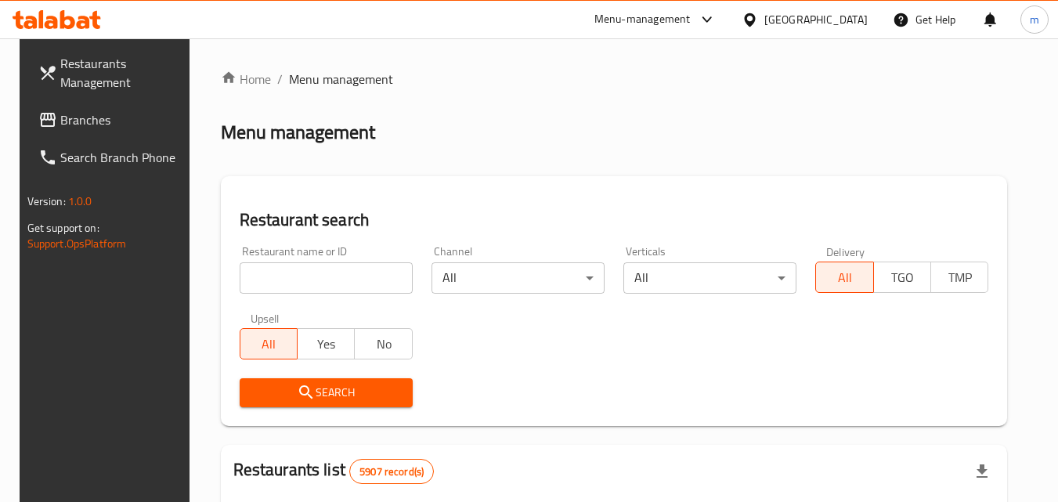
click at [294, 289] on input "search" at bounding box center [326, 277] width 173 height 31
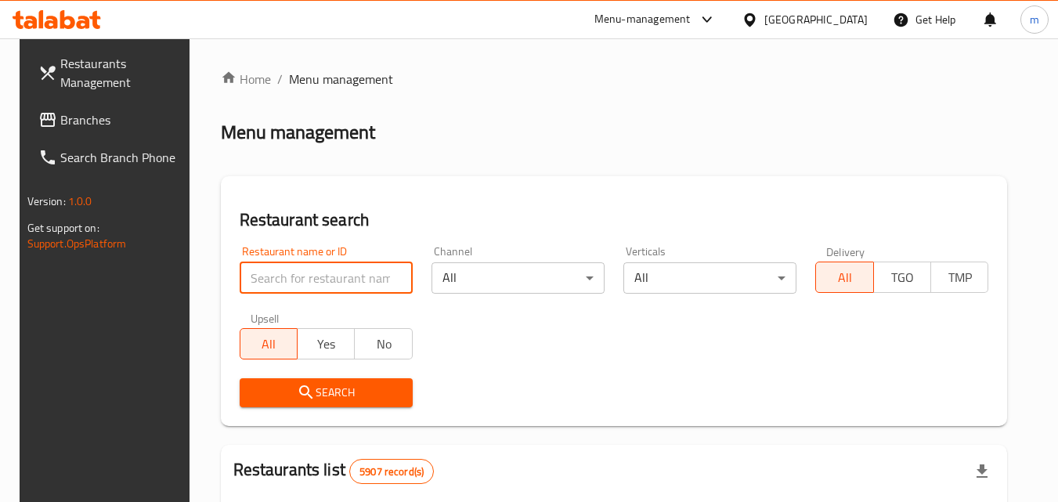
paste input "702974"
type input "702974"
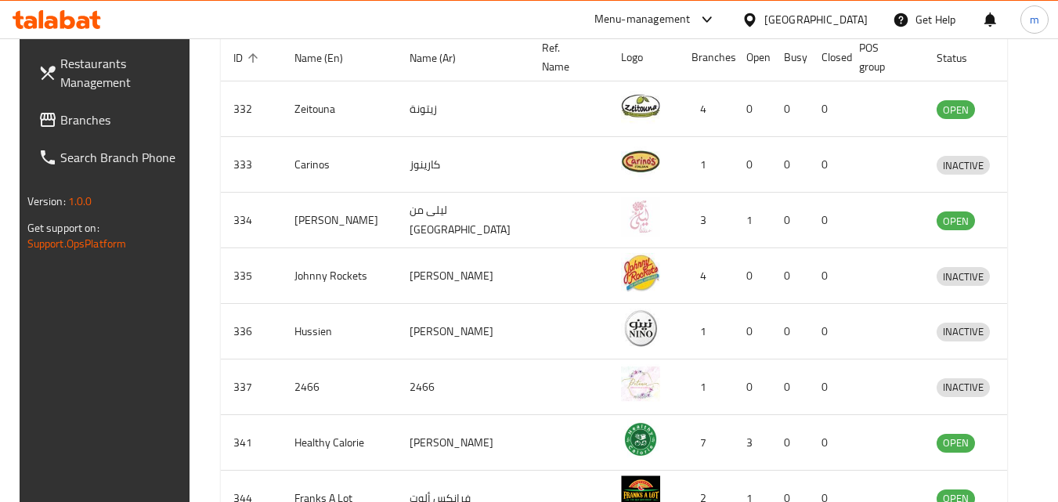
scroll to position [505, 0]
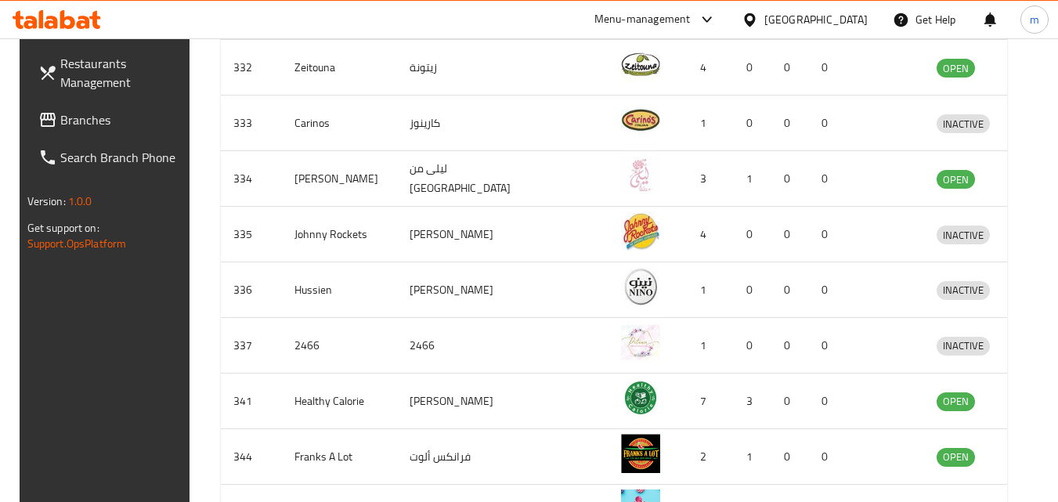
click at [845, 17] on div "[GEOGRAPHIC_DATA]" at bounding box center [815, 19] width 103 height 17
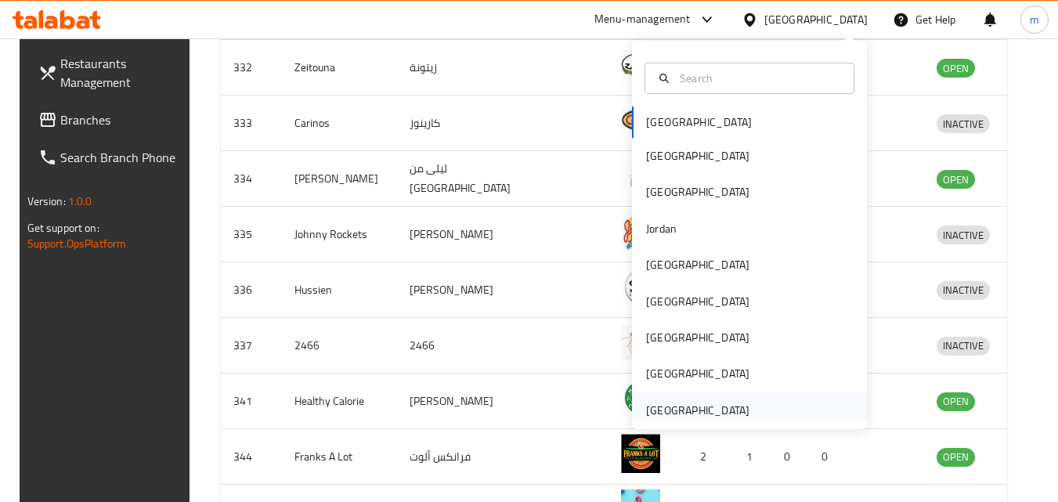
click at [702, 405] on div "[GEOGRAPHIC_DATA]" at bounding box center [697, 410] width 103 height 17
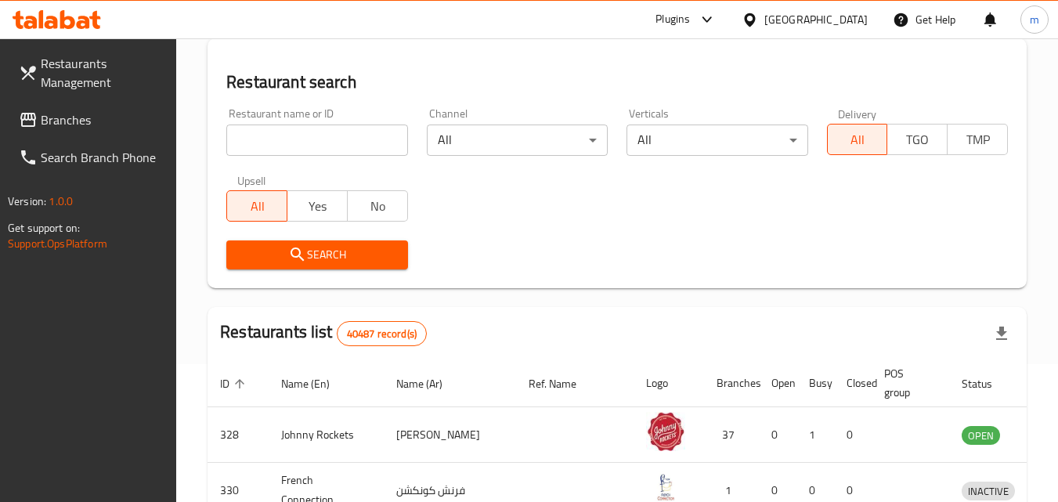
scroll to position [505, 0]
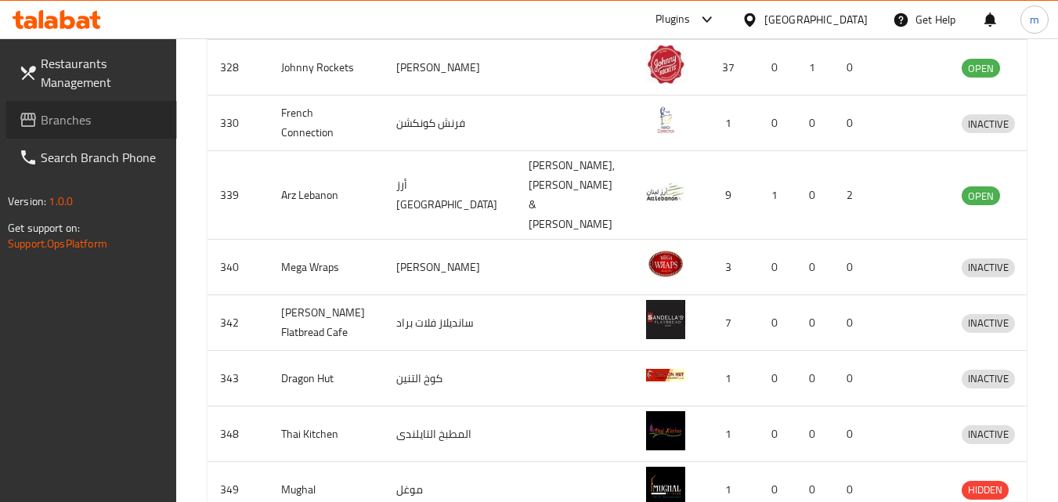
click at [49, 124] on span "Branches" at bounding box center [103, 119] width 124 height 19
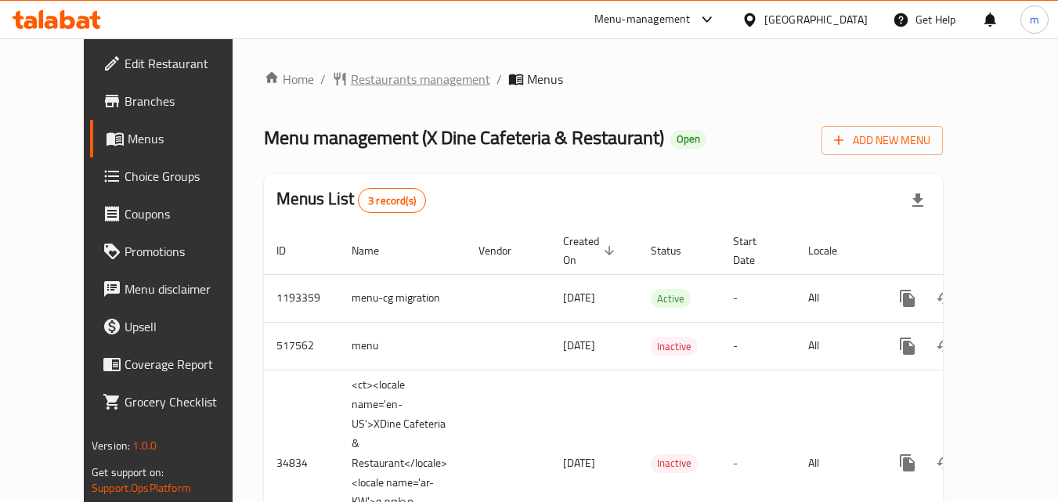
click at [351, 81] on span "Restaurants management" at bounding box center [420, 79] width 139 height 19
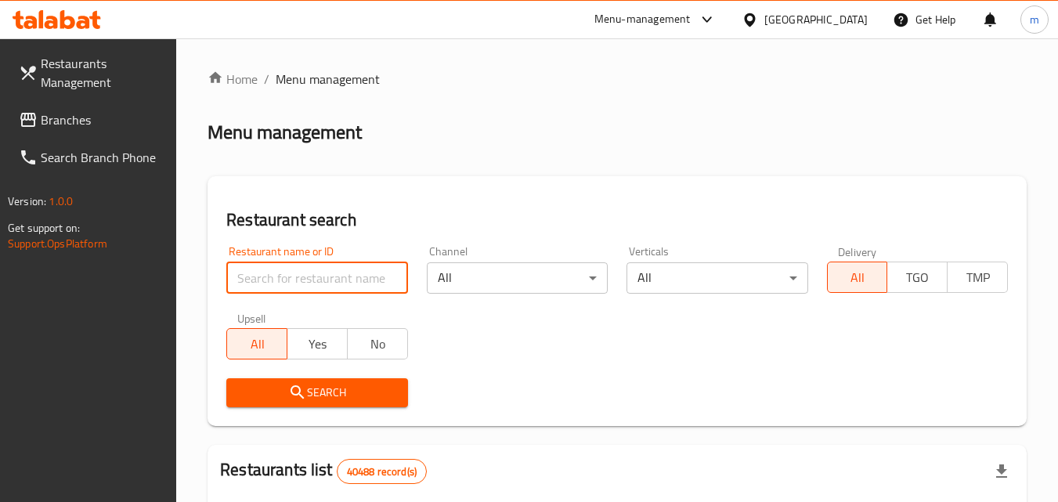
paste input "17869"
type input "17869"
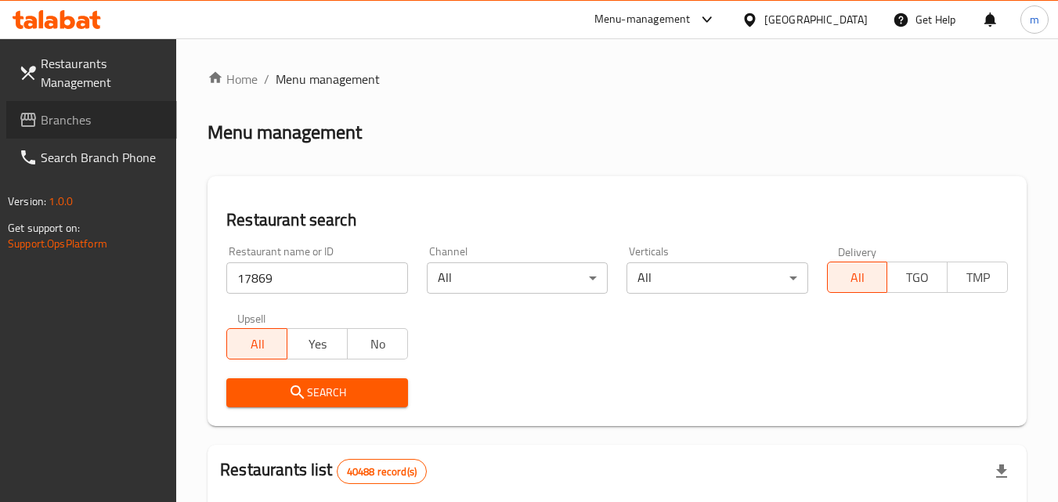
click at [66, 116] on span "Branches" at bounding box center [103, 119] width 124 height 19
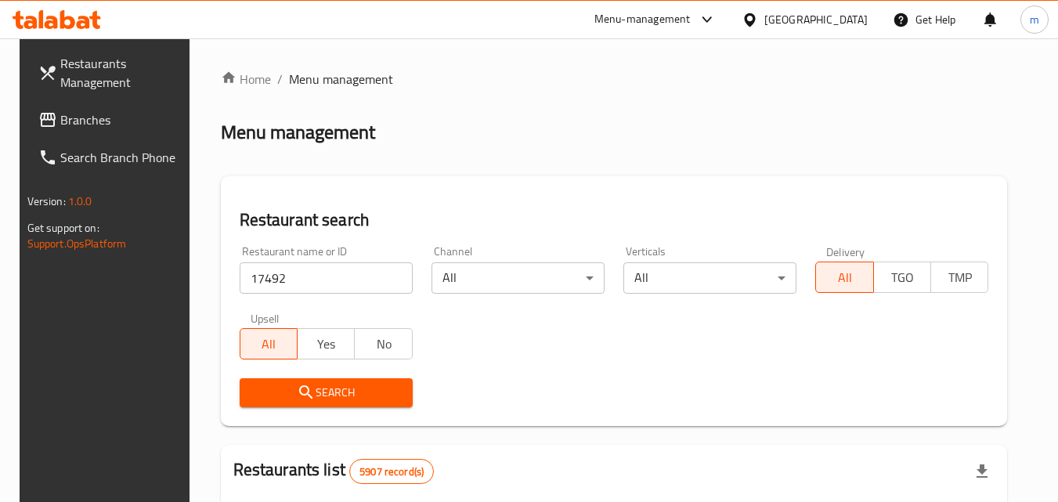
click at [838, 16] on div "Bahrain" at bounding box center [815, 19] width 103 height 17
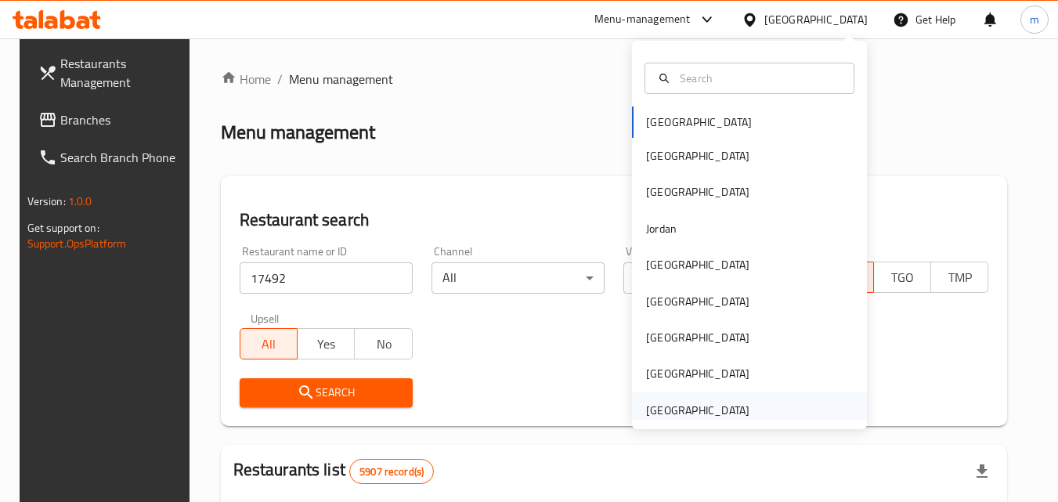
click at [685, 411] on div "[GEOGRAPHIC_DATA]" at bounding box center [697, 410] width 103 height 17
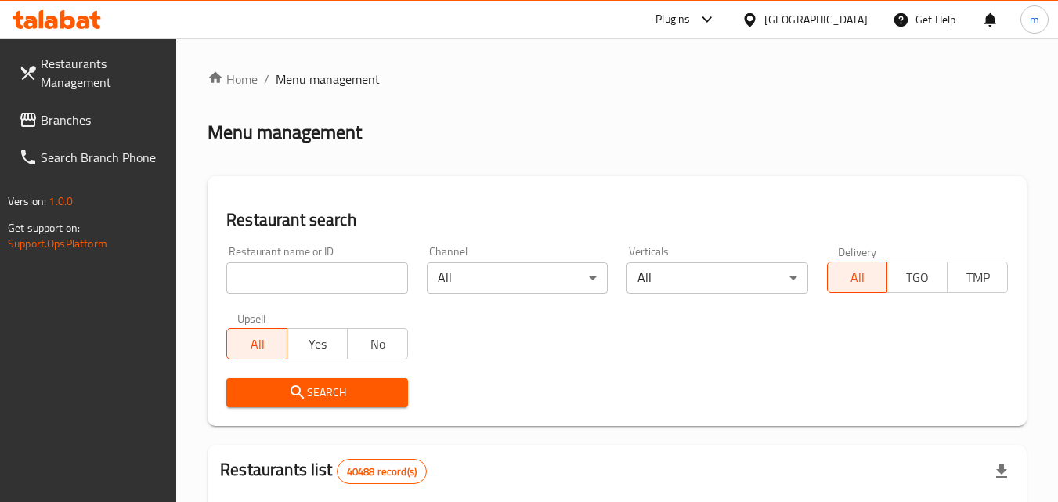
click at [92, 75] on span "Restaurants Management" at bounding box center [103, 73] width 124 height 38
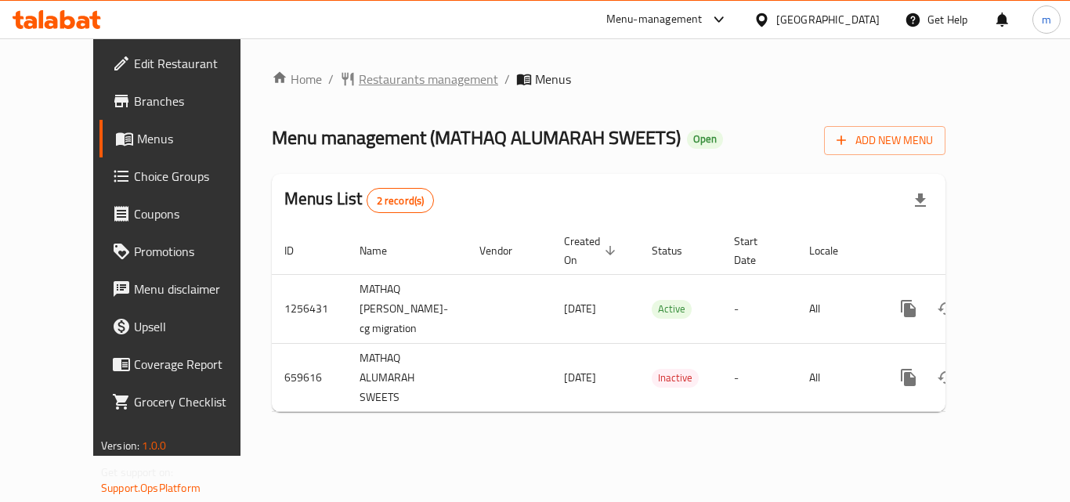
click at [359, 75] on span "Restaurants management" at bounding box center [428, 79] width 139 height 19
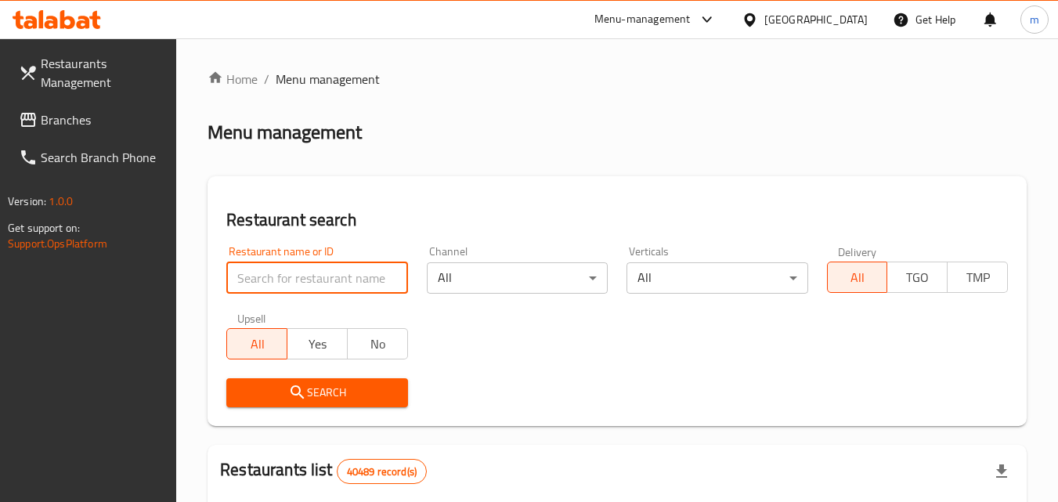
paste input "641749"
type input "641749"
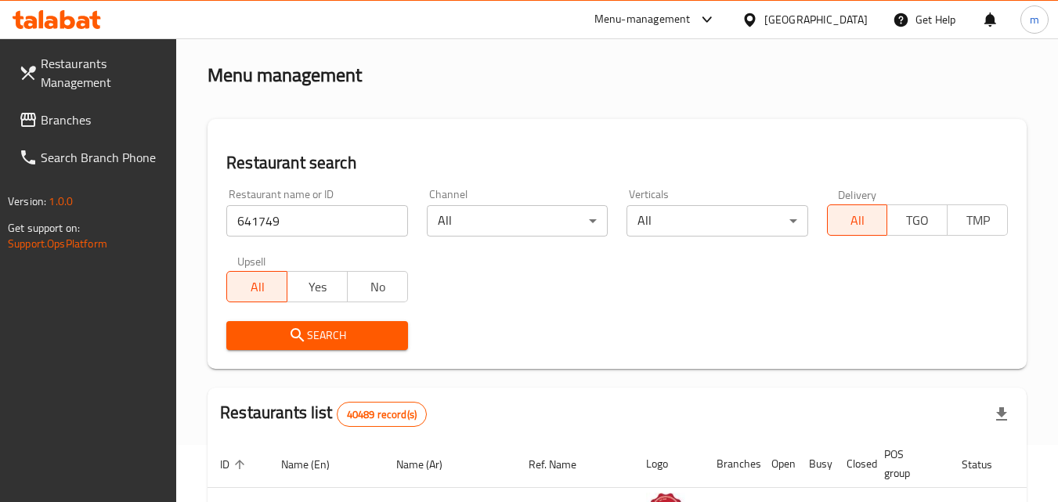
scroll to position [35, 0]
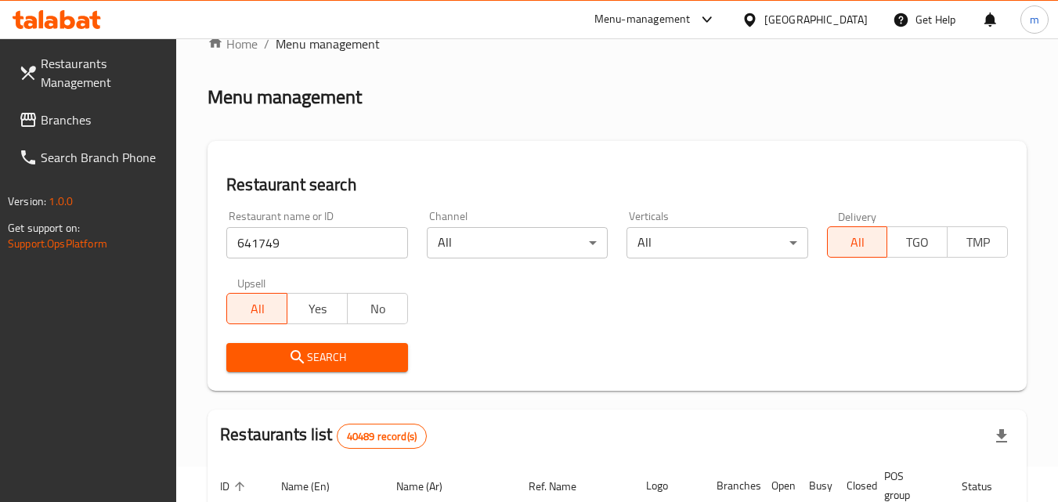
click at [331, 368] on button "Search" at bounding box center [316, 357] width 181 height 29
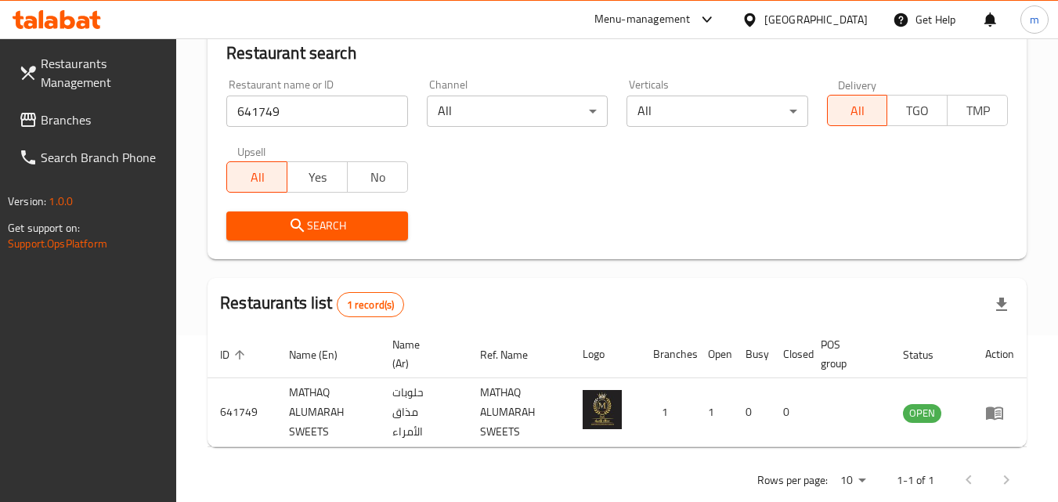
scroll to position [197, 0]
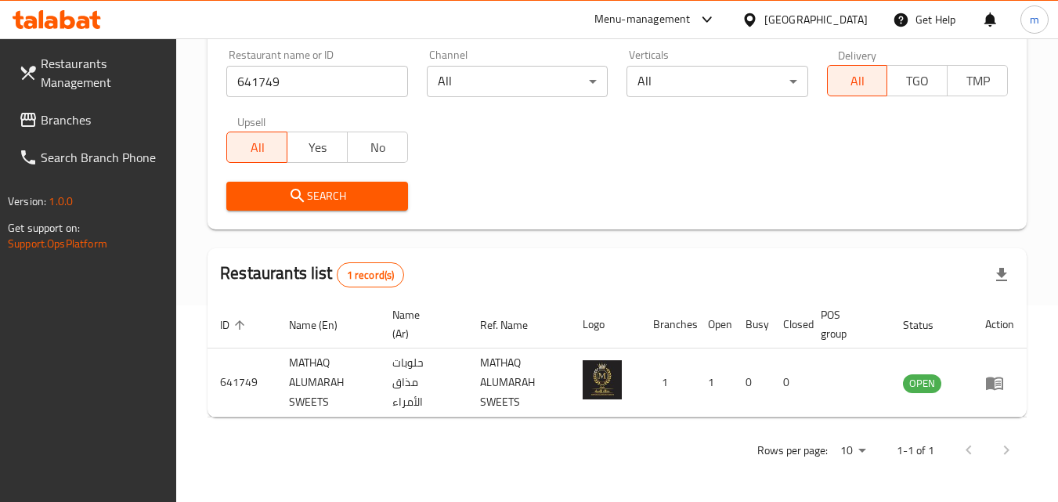
click at [64, 125] on span "Branches" at bounding box center [103, 119] width 124 height 19
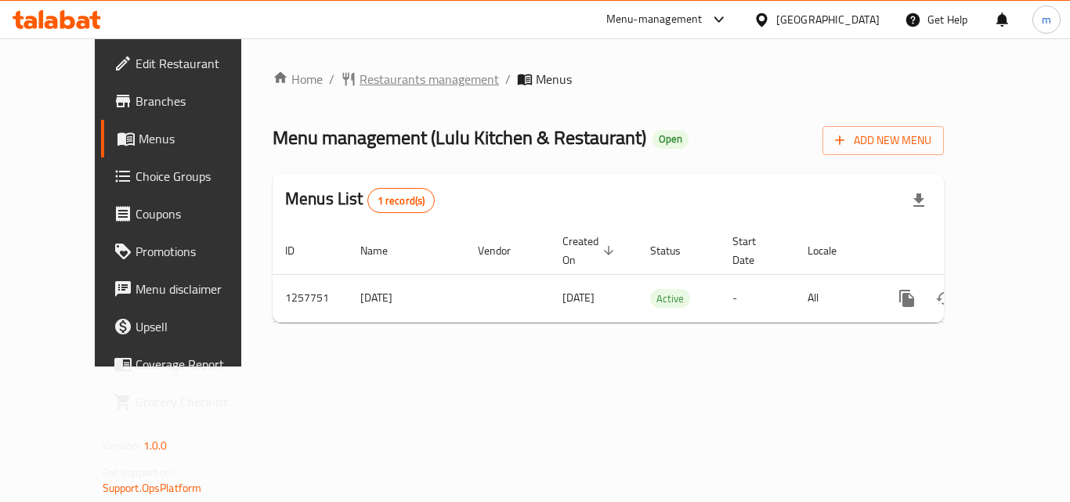
click at [360, 77] on span "Restaurants management" at bounding box center [429, 79] width 139 height 19
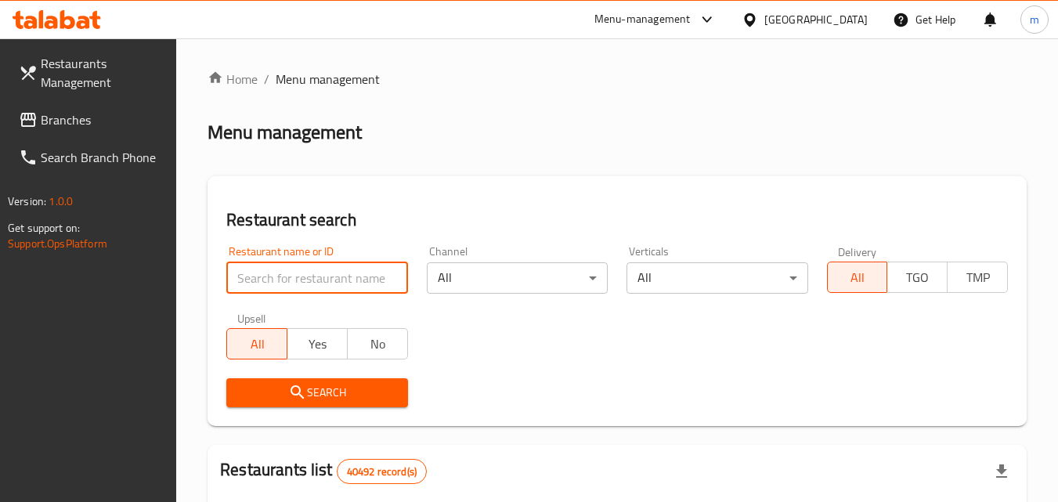
click at [310, 269] on input "search" at bounding box center [316, 277] width 181 height 31
paste input "683623"
type input "683623"
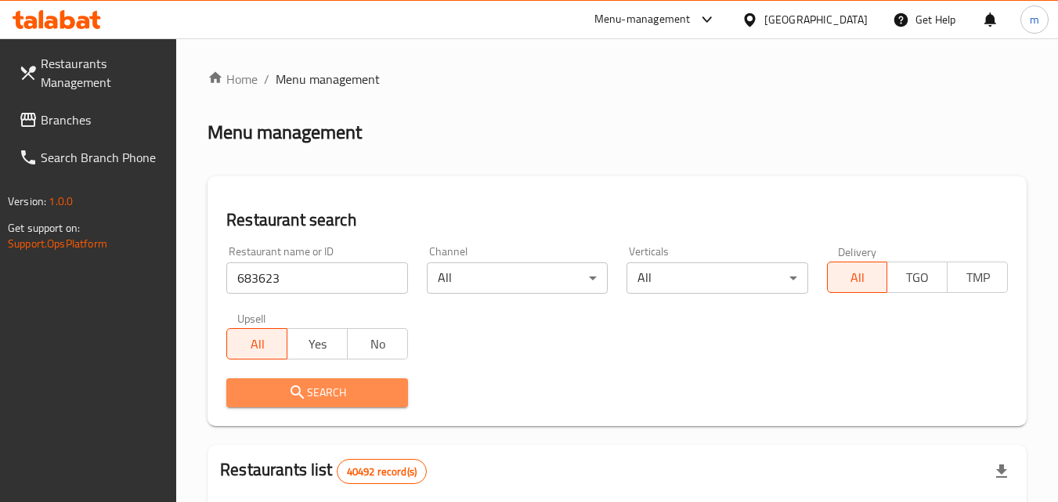
click at [292, 392] on icon "submit" at bounding box center [297, 391] width 13 height 13
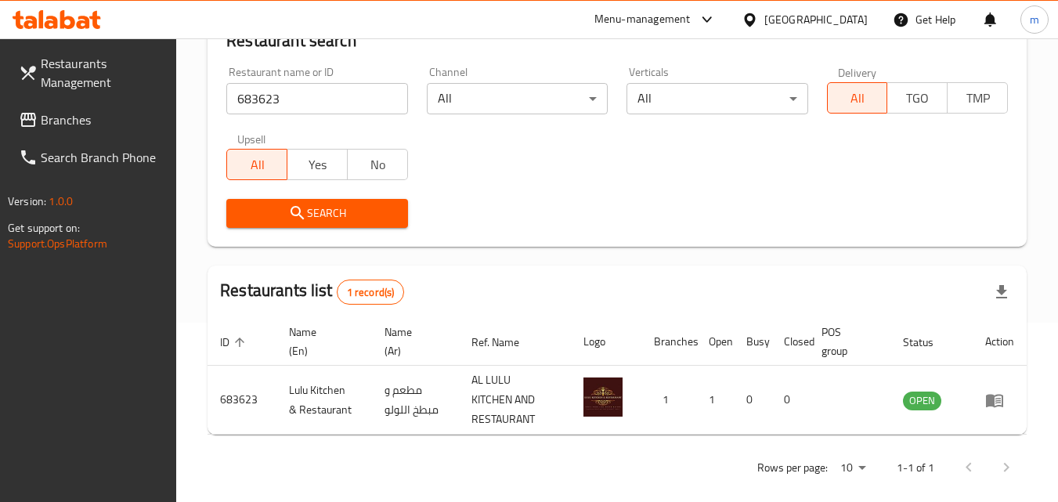
scroll to position [197, 0]
